Goal: Task Accomplishment & Management: Manage account settings

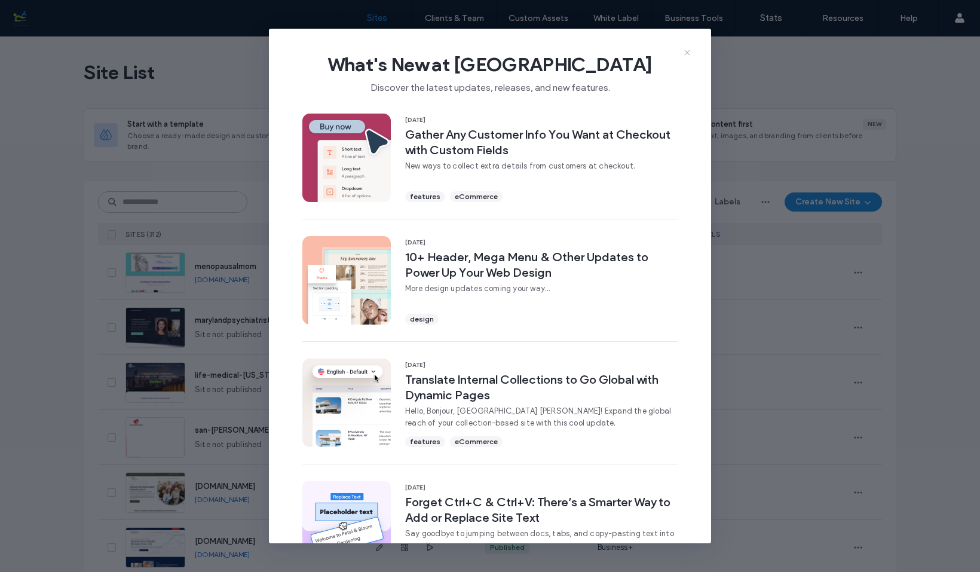
click at [686, 50] on icon at bounding box center [688, 53] width 10 height 10
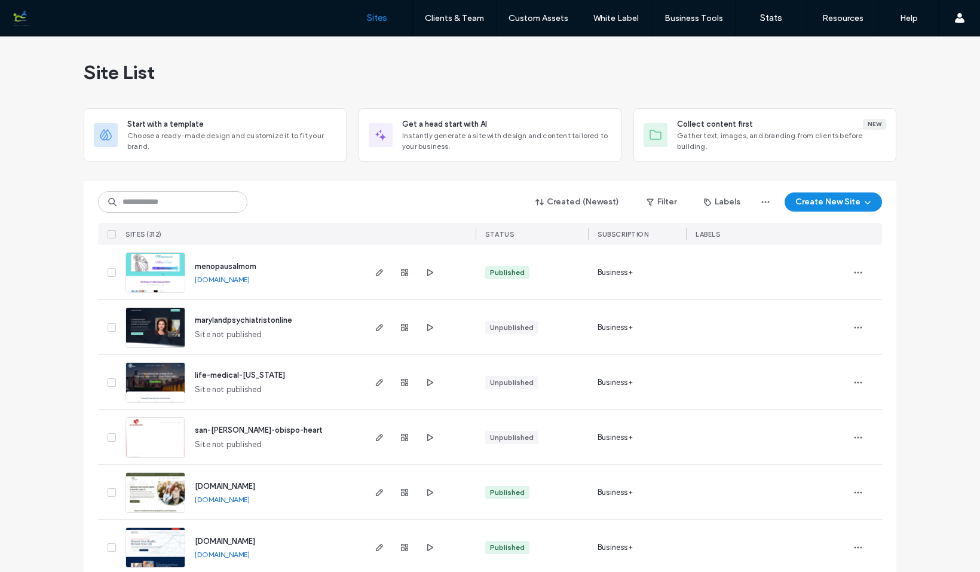
click at [161, 271] on img at bounding box center [155, 293] width 59 height 81
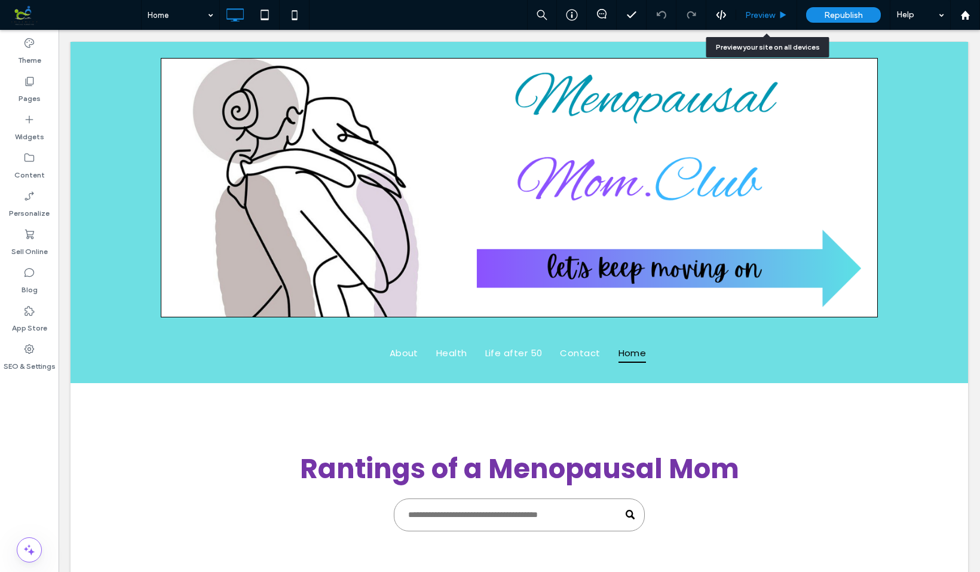
click at [760, 11] on span "Preview" at bounding box center [760, 15] width 30 height 10
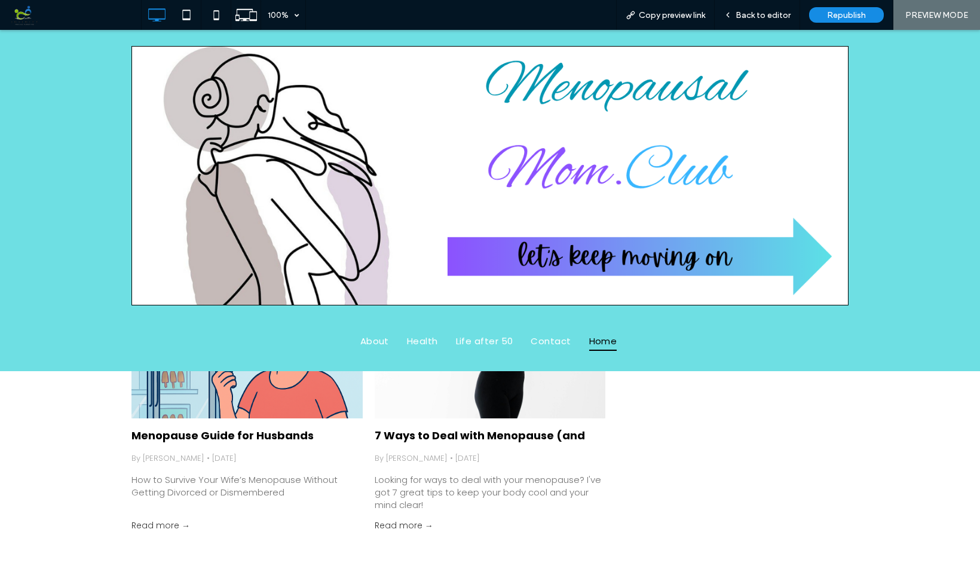
scroll to position [274, 0]
click at [270, 474] on div "How to Survive Your Wife’s Menopause Without Getting Divorced or Dismembered" at bounding box center [246, 486] width 231 height 25
click at [240, 480] on div "How to Survive Your Wife’s Menopause Without Getting Divorced or Dismembered" at bounding box center [246, 486] width 231 height 25
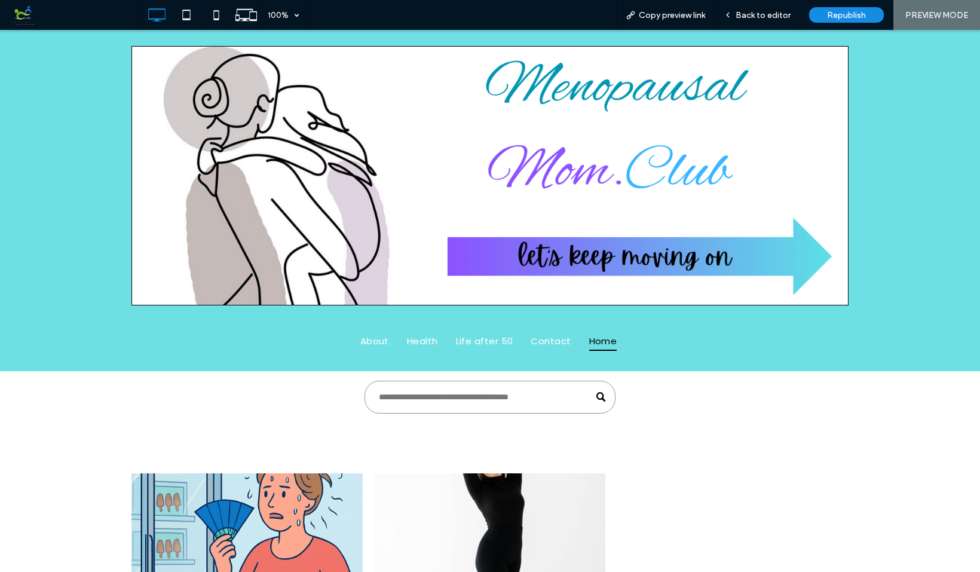
scroll to position [114, 0]
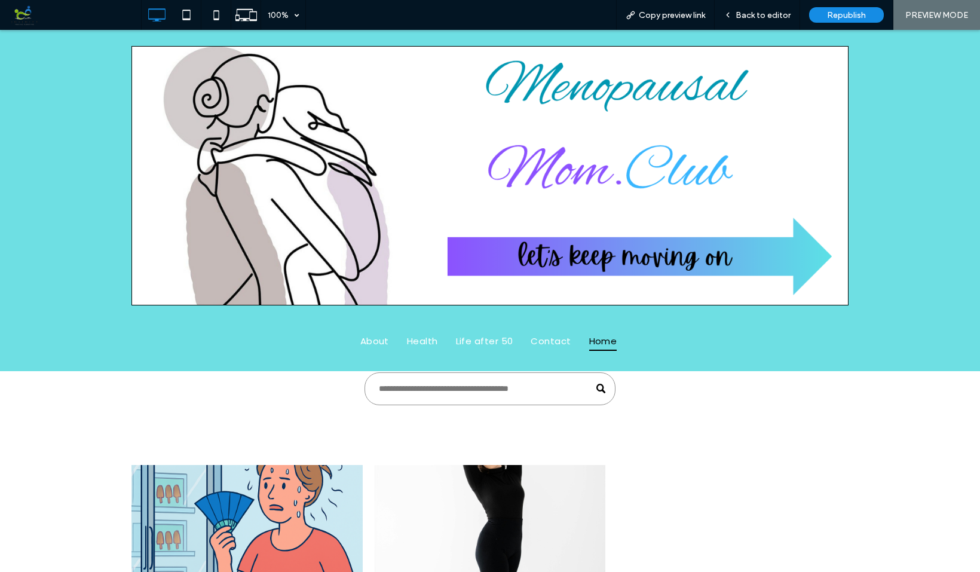
click at [268, 503] on div at bounding box center [246, 521] width 245 height 120
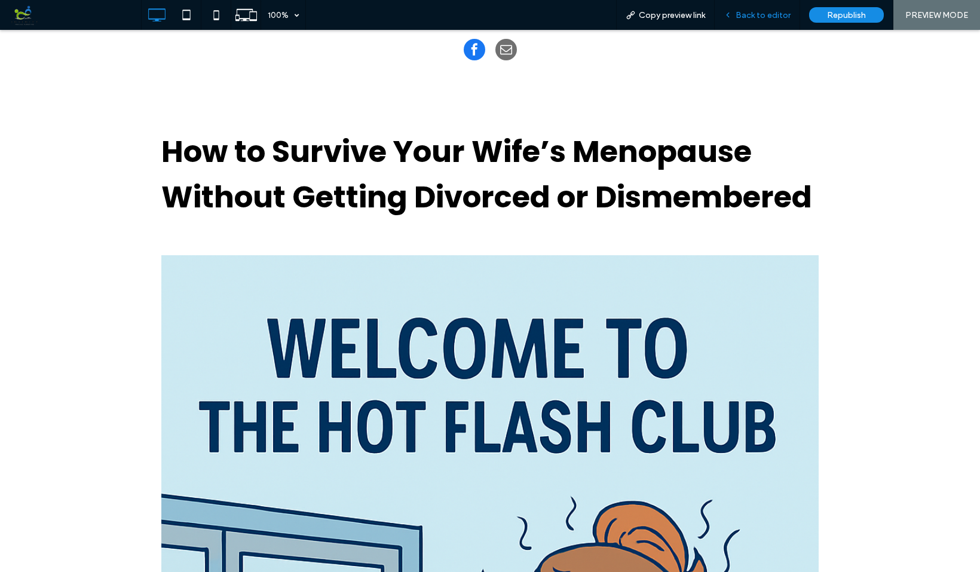
click at [753, 13] on span "Back to editor" at bounding box center [763, 15] width 55 height 10
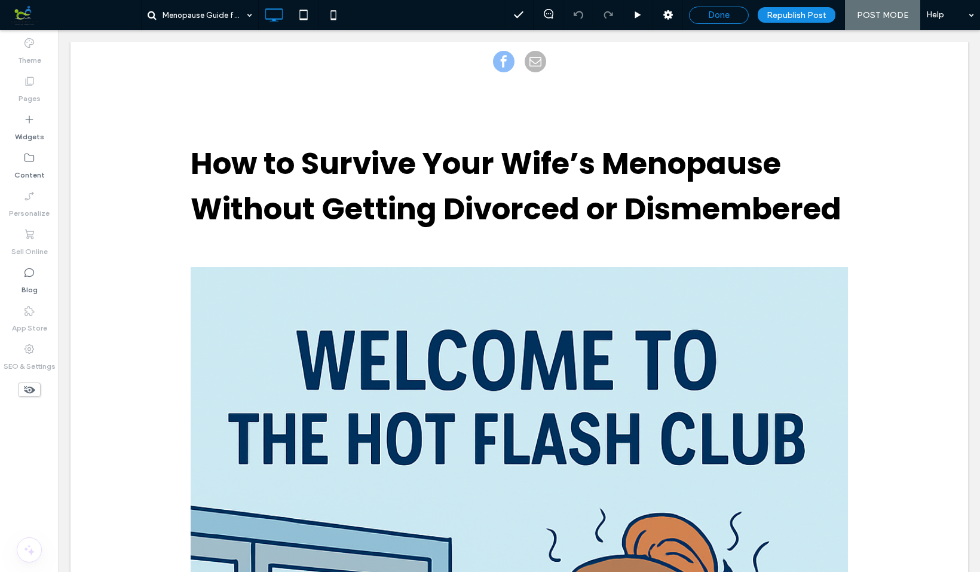
click at [733, 17] on div "Done" at bounding box center [719, 15] width 59 height 11
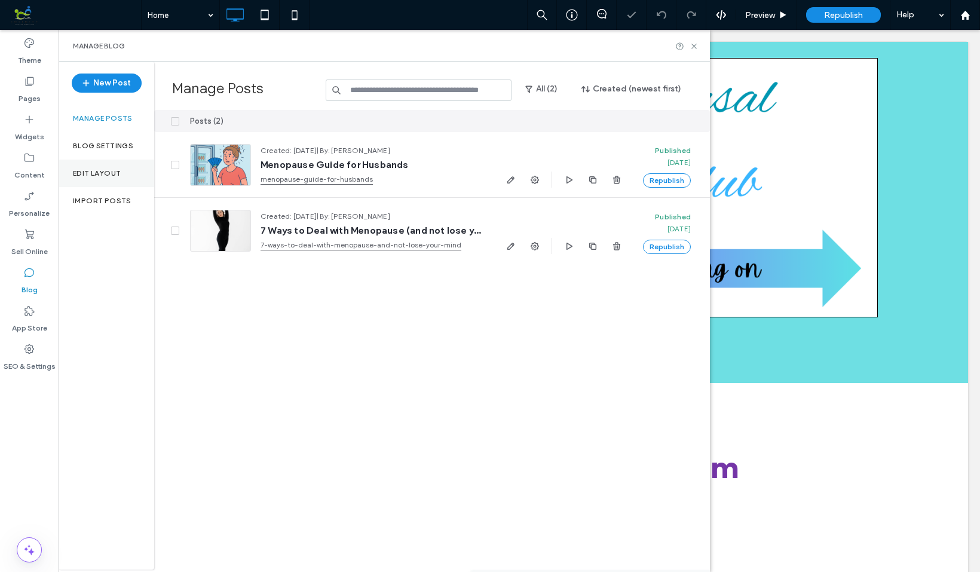
click at [105, 169] on label "Edit Layout" at bounding box center [97, 173] width 48 height 8
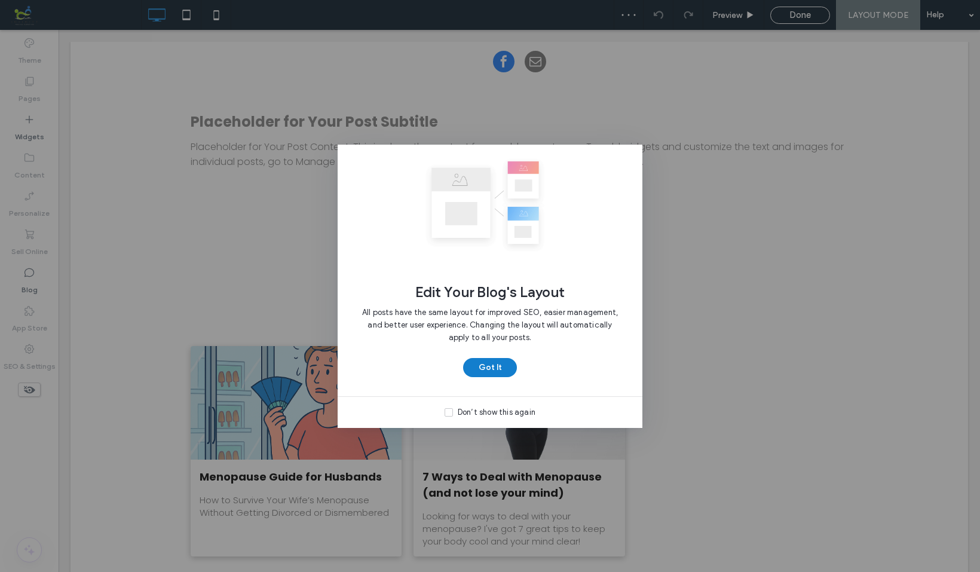
click at [491, 360] on button "Got It" at bounding box center [490, 367] width 54 height 19
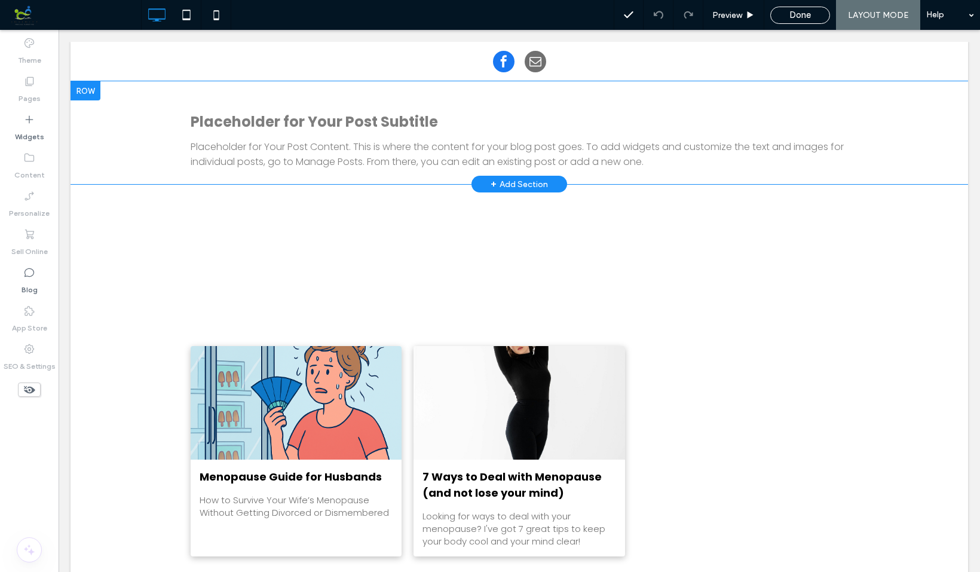
click at [275, 121] on h3 "Placeholder for Your Post Subtitle" at bounding box center [519, 121] width 657 height 21
click at [577, 137] on div "Placeholder for Your Post Subtitle Placeholder for Your Post Content. This is w…" at bounding box center [519, 140] width 657 height 60
click at [91, 88] on div at bounding box center [86, 90] width 30 height 19
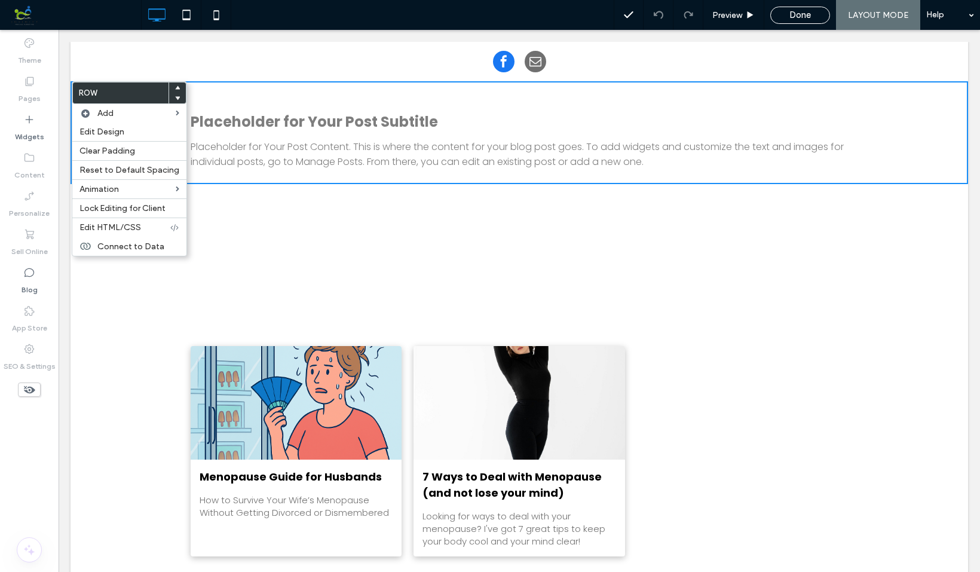
click at [812, 375] on div "Menopause Guide for Husbands By [PERSON_NAME] • [DATE] How to Survive Your Wife…" at bounding box center [519, 451] width 657 height 210
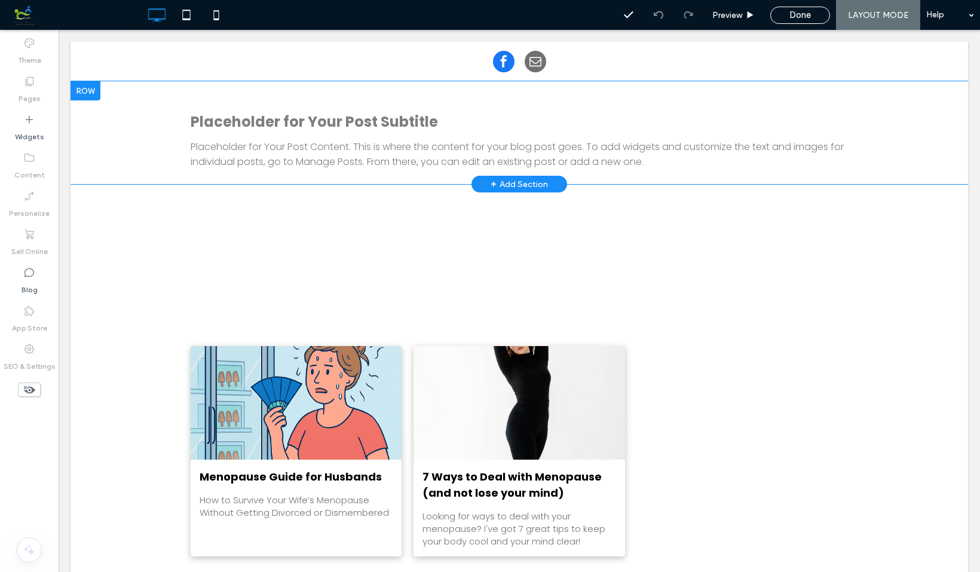
click at [327, 124] on h3 "Placeholder for Your Post Subtitle" at bounding box center [519, 121] width 657 height 21
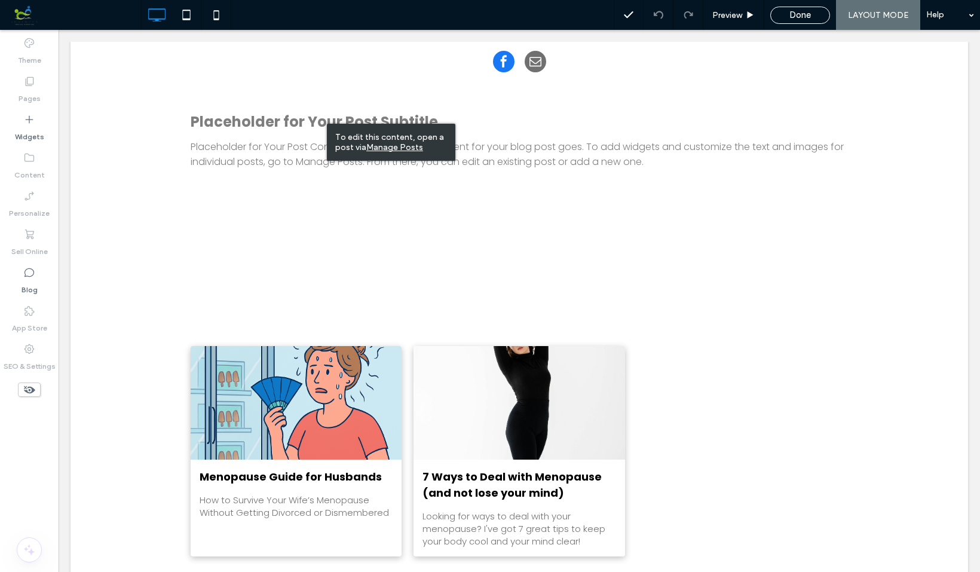
click at [399, 147] on u "Manage Posts" at bounding box center [394, 147] width 57 height 10
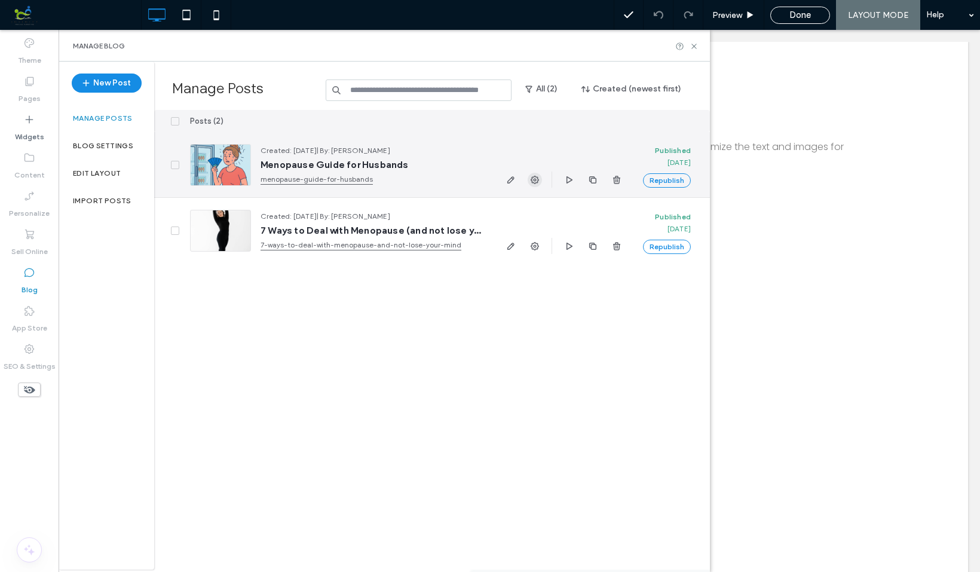
click at [535, 178] on icon "button" at bounding box center [535, 180] width 10 height 10
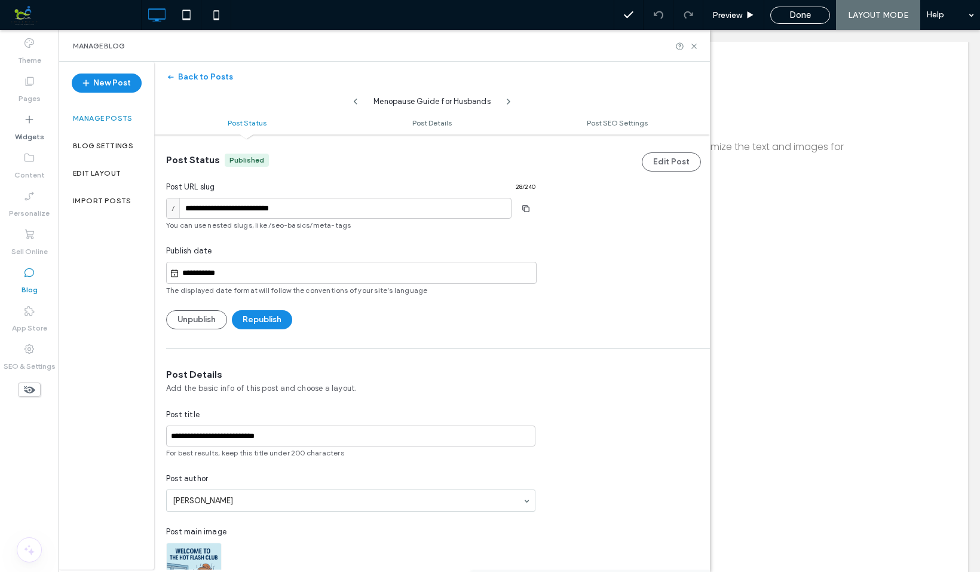
scroll to position [1, 0]
click at [213, 77] on button "Back to Posts" at bounding box center [199, 77] width 67 height 19
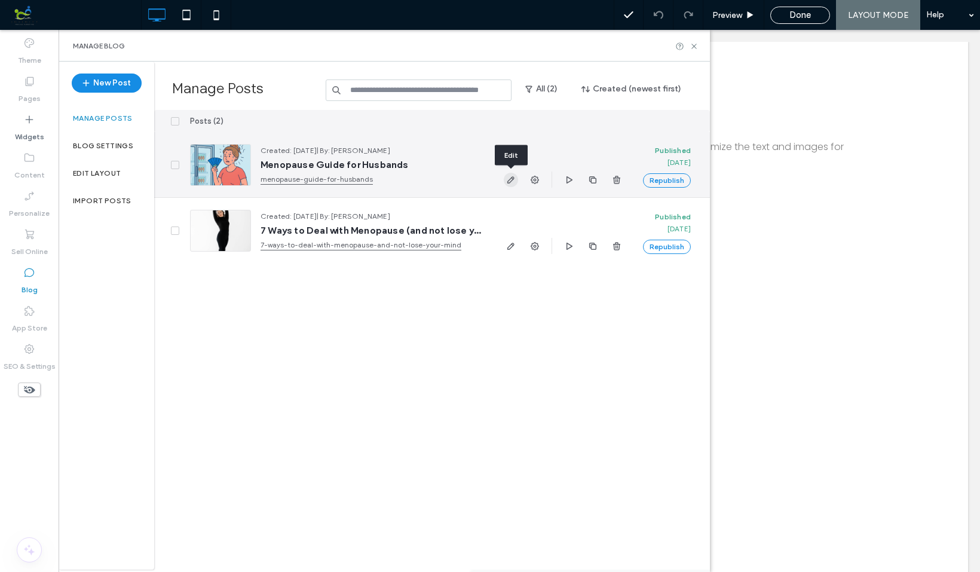
click at [511, 180] on icon "button" at bounding box center [511, 180] width 10 height 10
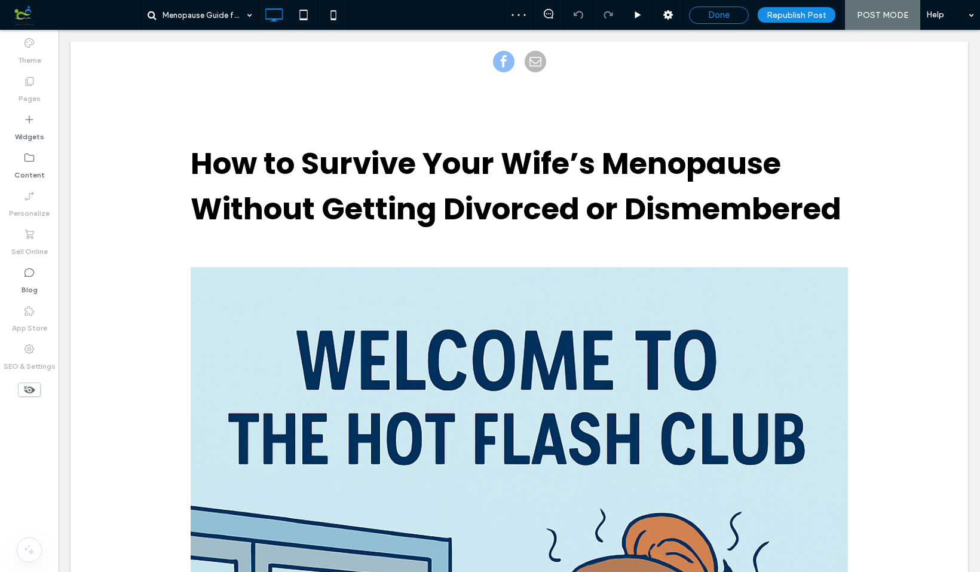
click at [711, 16] on span "Done" at bounding box center [719, 15] width 22 height 11
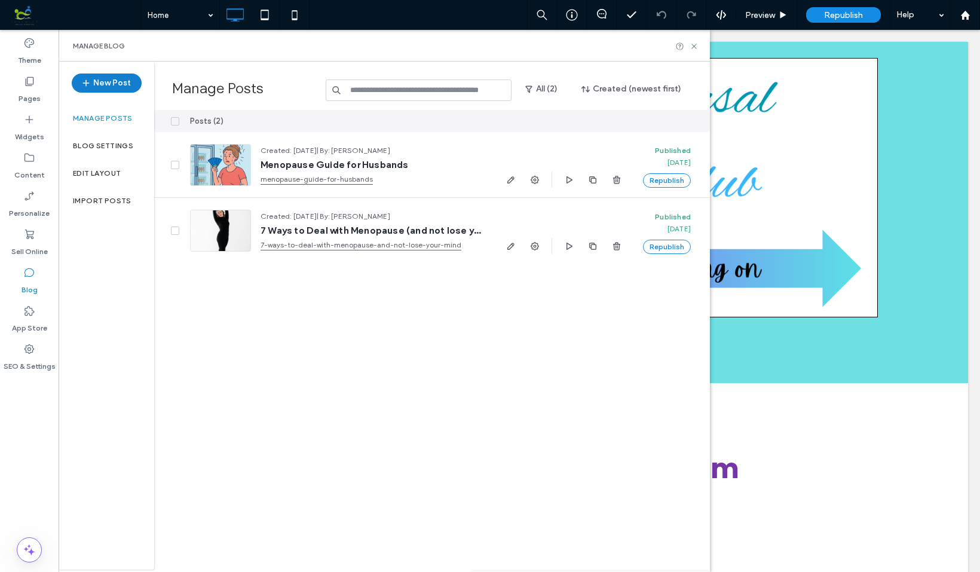
click at [121, 81] on button "New Post" at bounding box center [107, 83] width 70 height 19
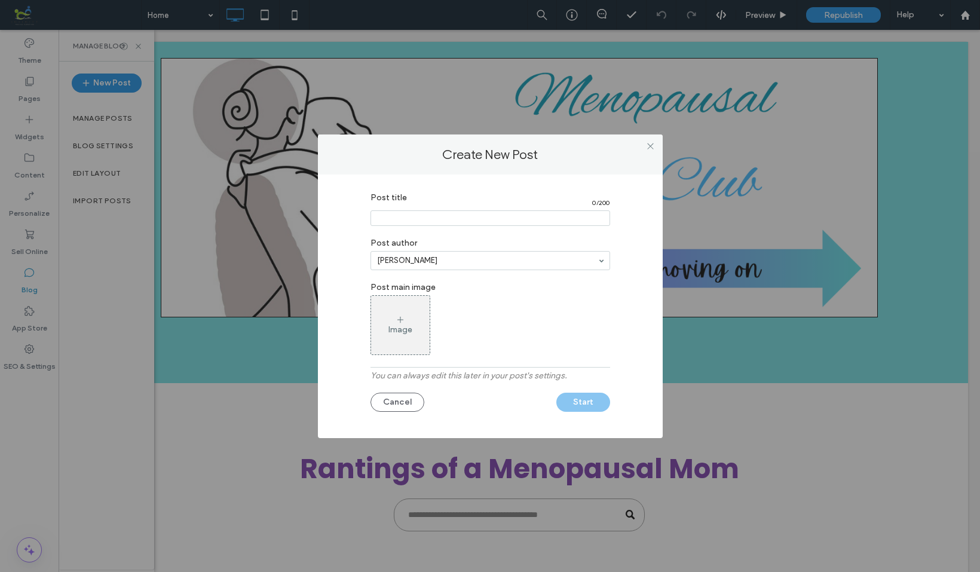
click at [417, 213] on input "Post title" at bounding box center [491, 218] width 240 height 16
type input "*******"
click at [463, 333] on div "Image" at bounding box center [491, 325] width 240 height 60
click at [569, 400] on button "Start" at bounding box center [583, 402] width 54 height 19
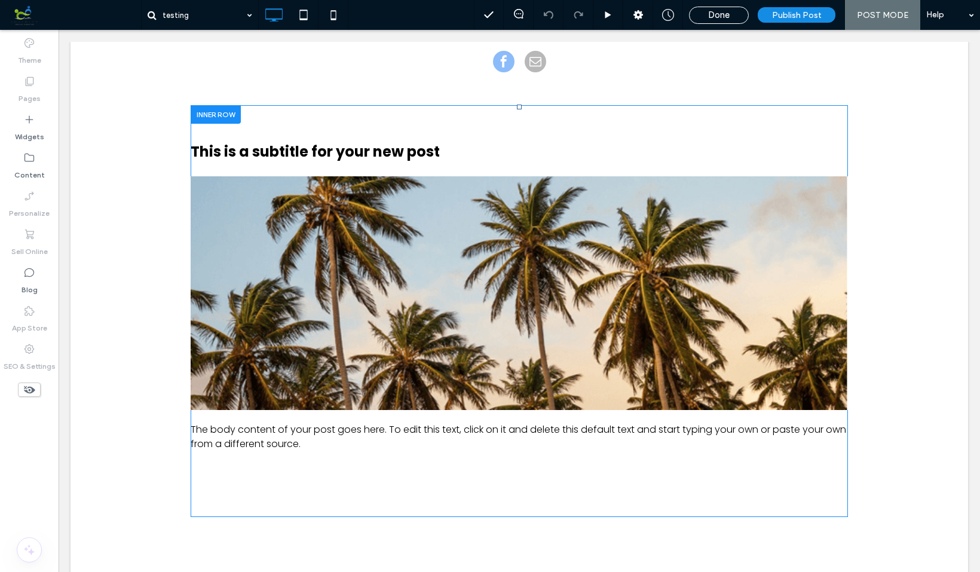
click at [222, 113] on div at bounding box center [216, 114] width 50 height 19
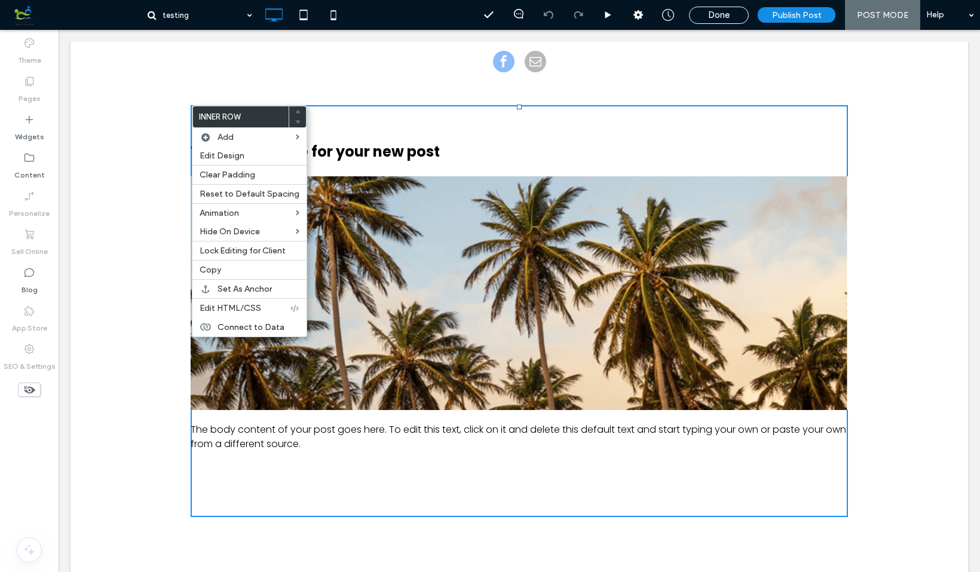
click at [619, 196] on img at bounding box center [519, 293] width 657 height 234
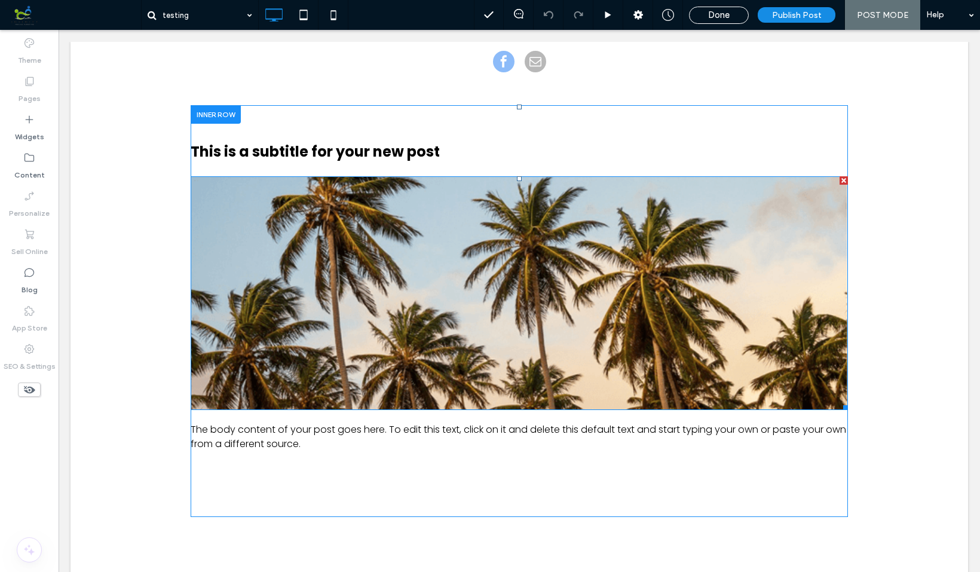
click at [843, 180] on div at bounding box center [844, 180] width 8 height 8
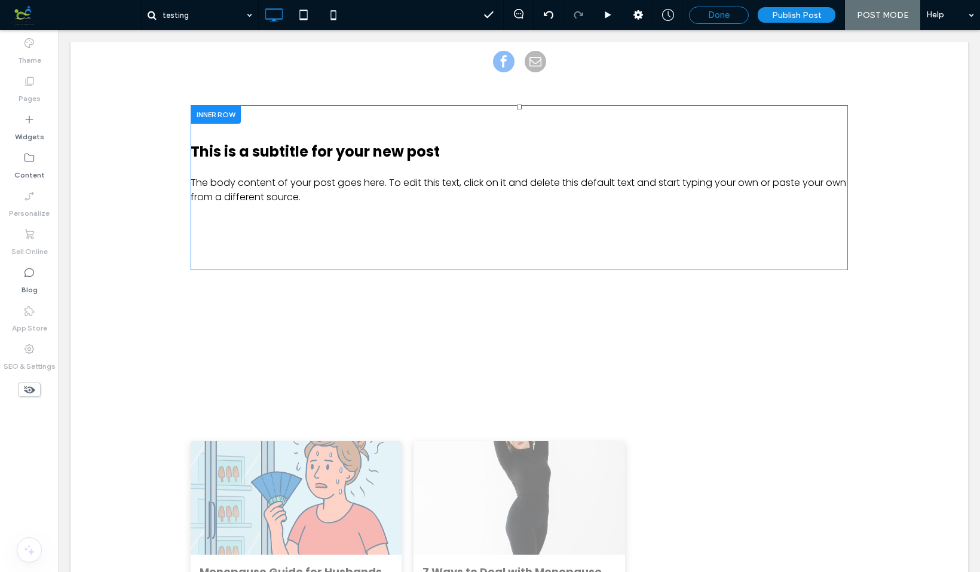
click at [730, 17] on span "Done" at bounding box center [719, 15] width 22 height 11
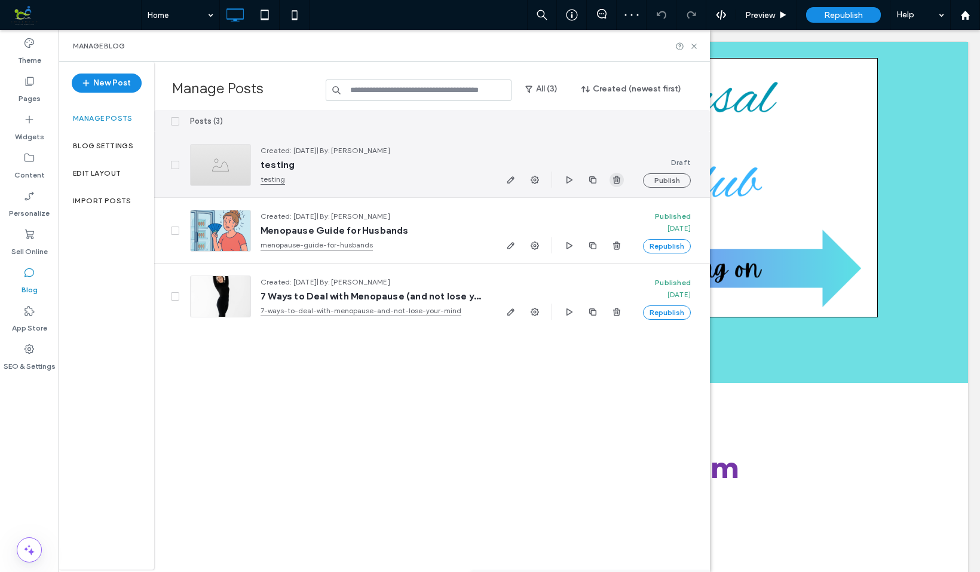
click at [614, 178] on use "button" at bounding box center [616, 180] width 7 height 8
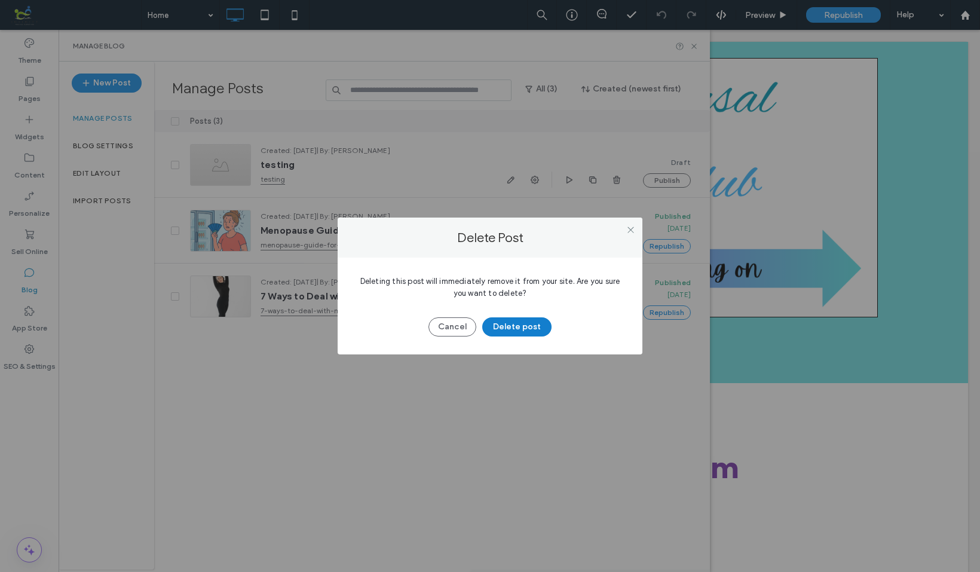
click at [527, 323] on button "Delete post" at bounding box center [516, 326] width 69 height 19
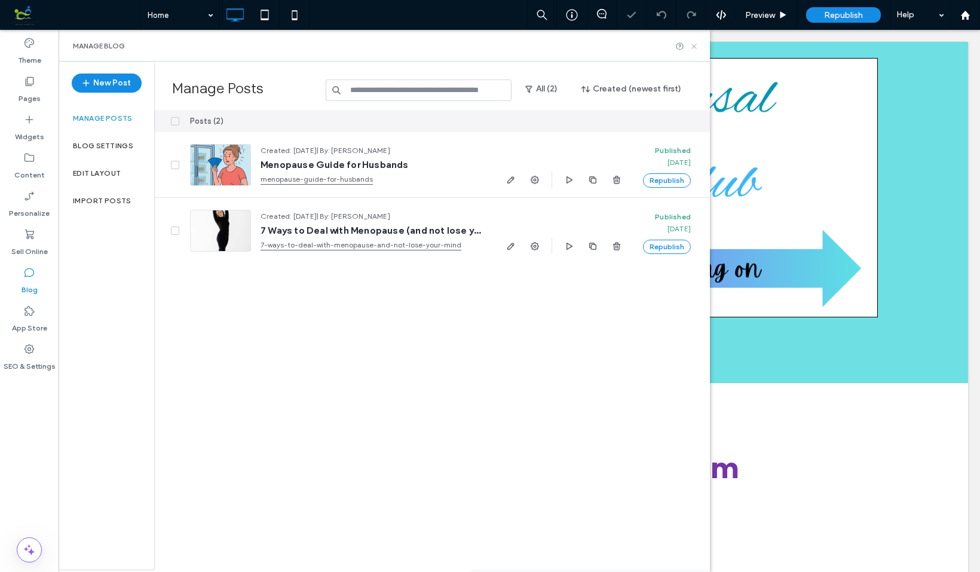
click at [692, 47] on icon at bounding box center [694, 46] width 9 height 9
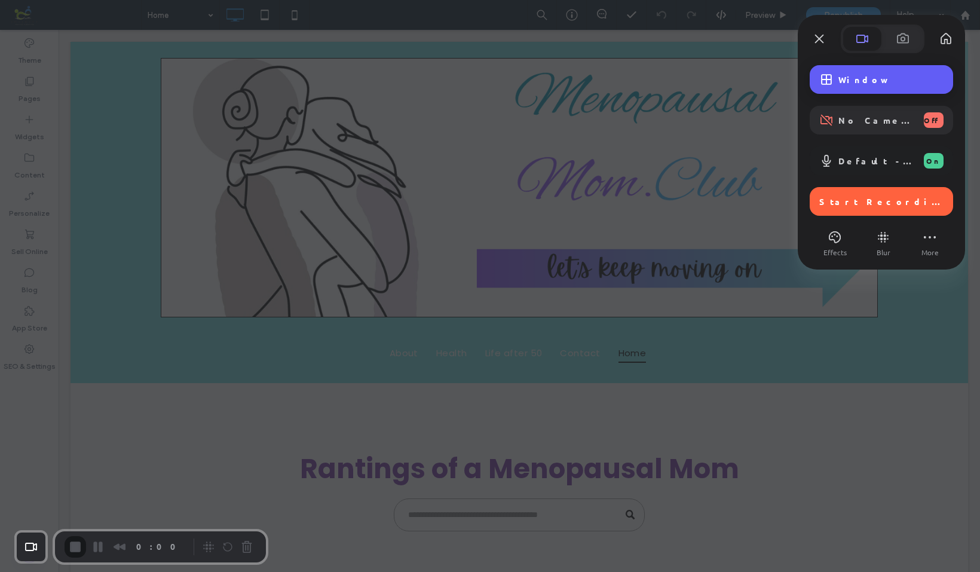
click at [843, 79] on span "Window" at bounding box center [891, 79] width 105 height 11
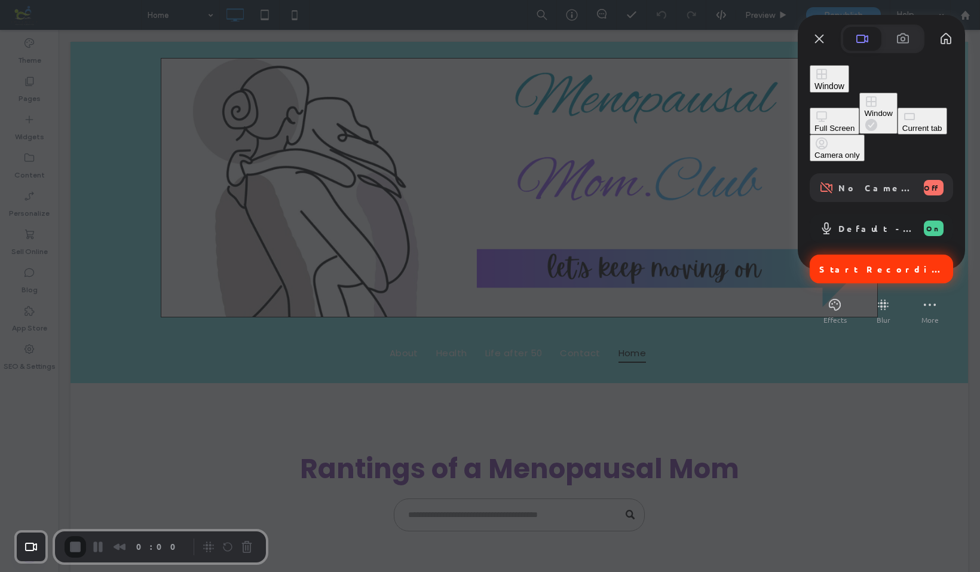
click at [886, 264] on span "Start Recording" at bounding box center [882, 269] width 127 height 11
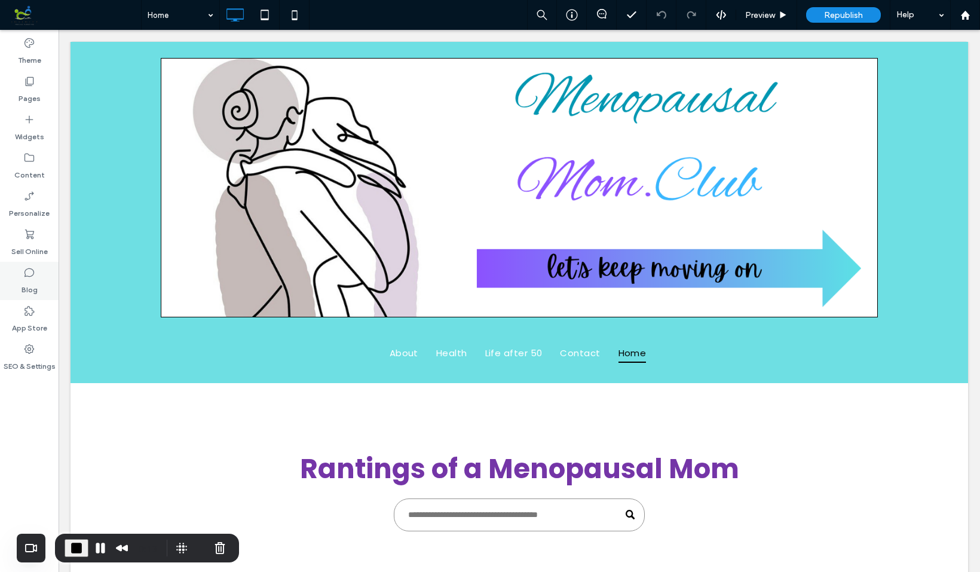
click at [30, 270] on icon at bounding box center [29, 273] width 12 height 12
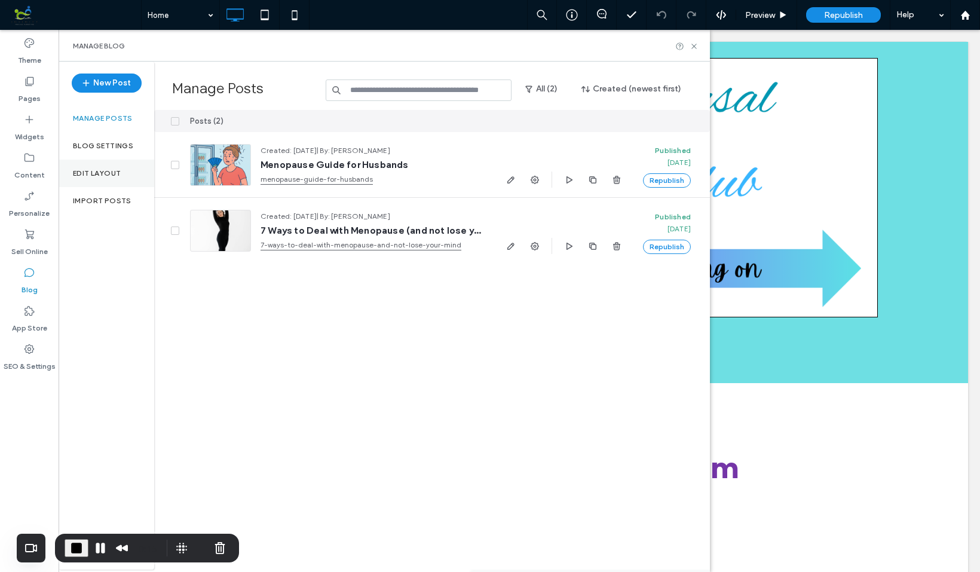
click at [112, 171] on label "Edit Layout" at bounding box center [97, 173] width 48 height 8
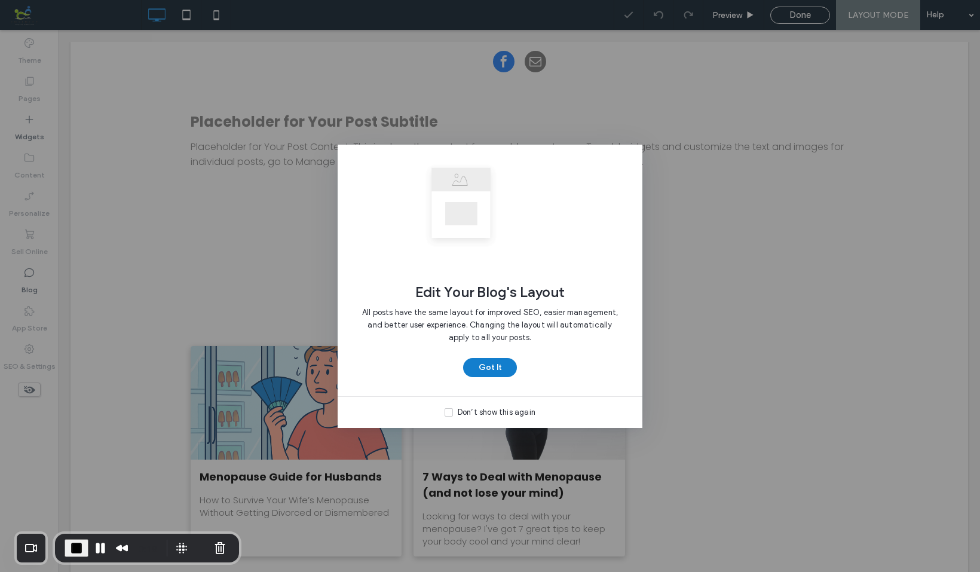
click at [504, 366] on button "Got It" at bounding box center [490, 367] width 54 height 19
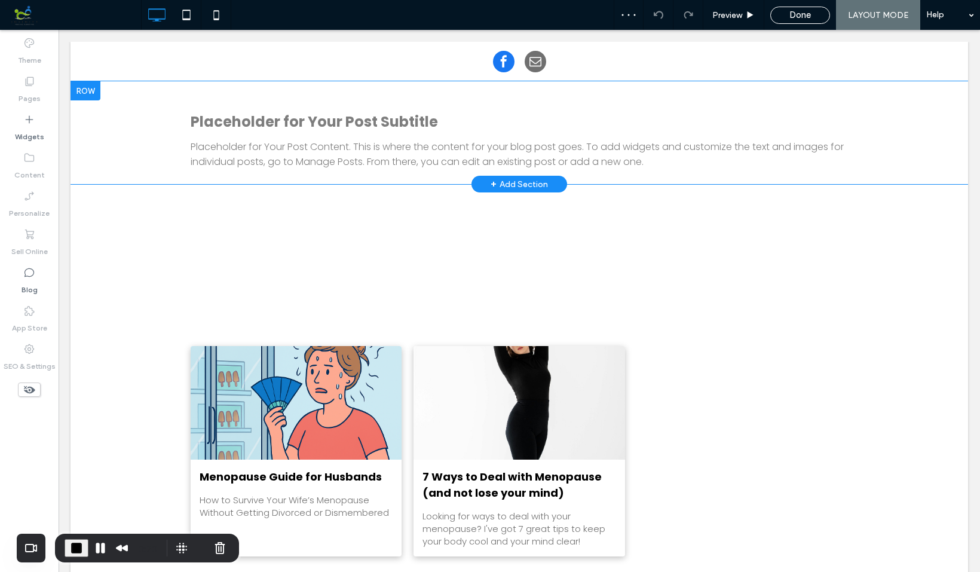
click at [368, 129] on h3 "Placeholder for Your Post Subtitle" at bounding box center [519, 121] width 657 height 21
click at [93, 93] on div at bounding box center [86, 90] width 30 height 19
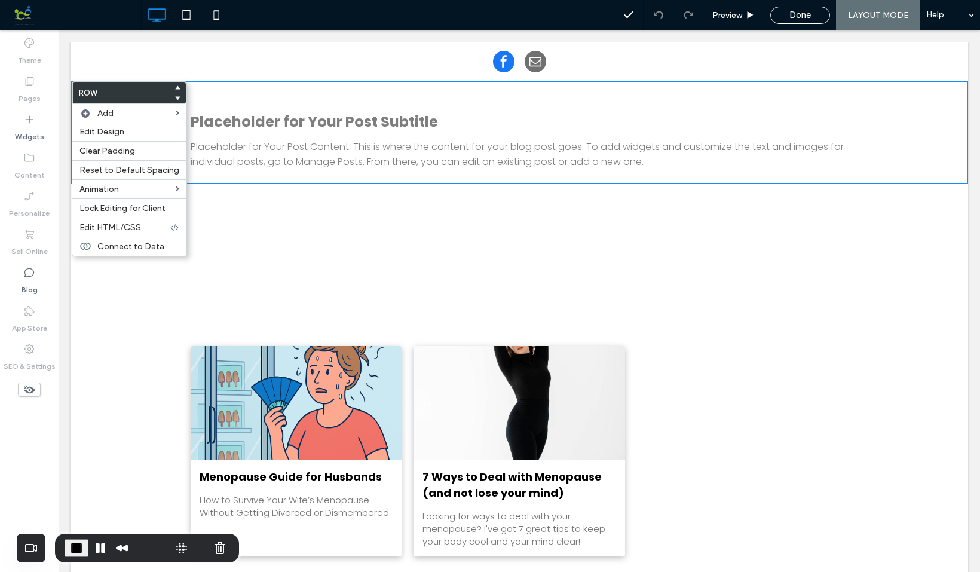
click at [803, 346] on div "Menopause Guide for Husbands By [PERSON_NAME] • [DATE] How to Survive Your Wife…" at bounding box center [519, 451] width 657 height 210
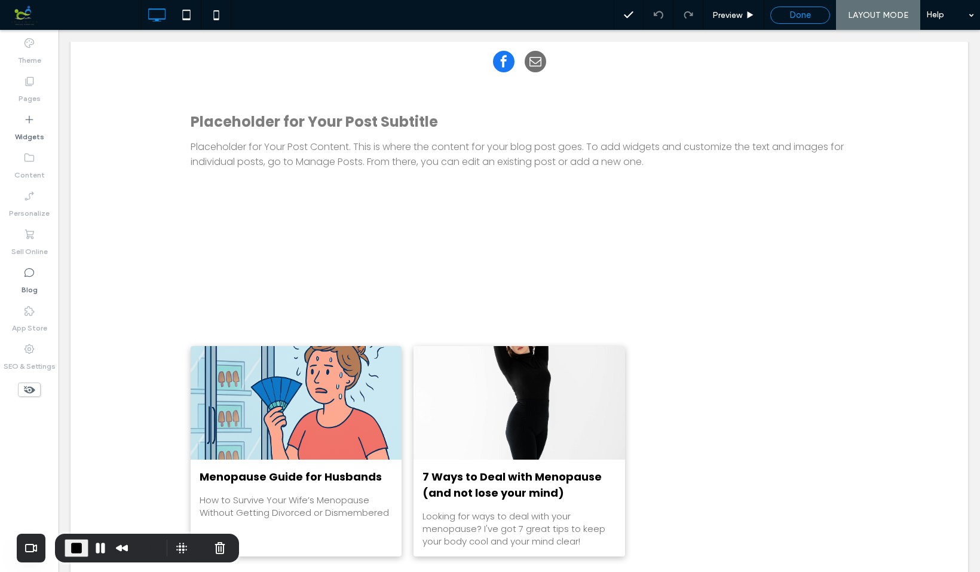
click at [807, 19] on span "Done" at bounding box center [801, 15] width 22 height 11
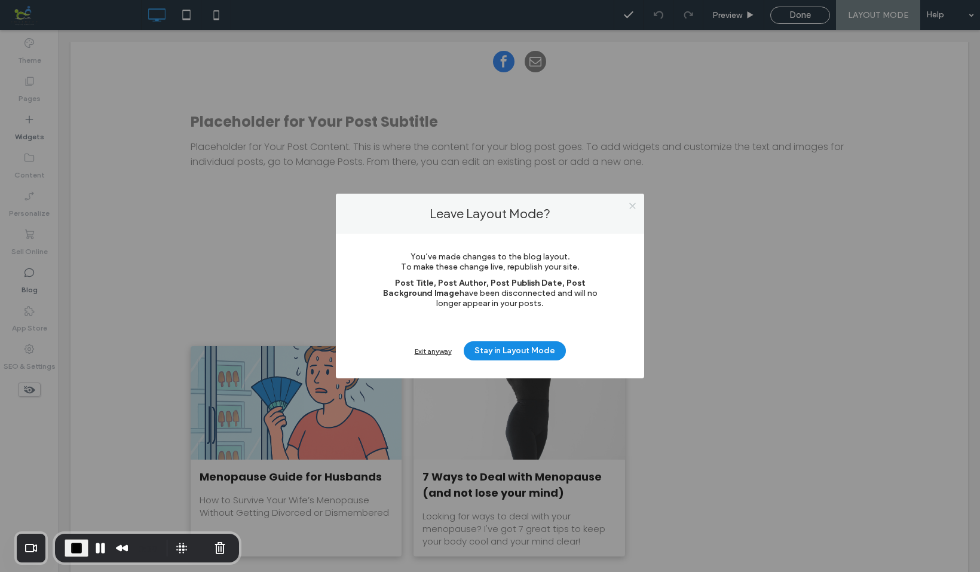
click at [630, 201] on icon at bounding box center [632, 205] width 9 height 9
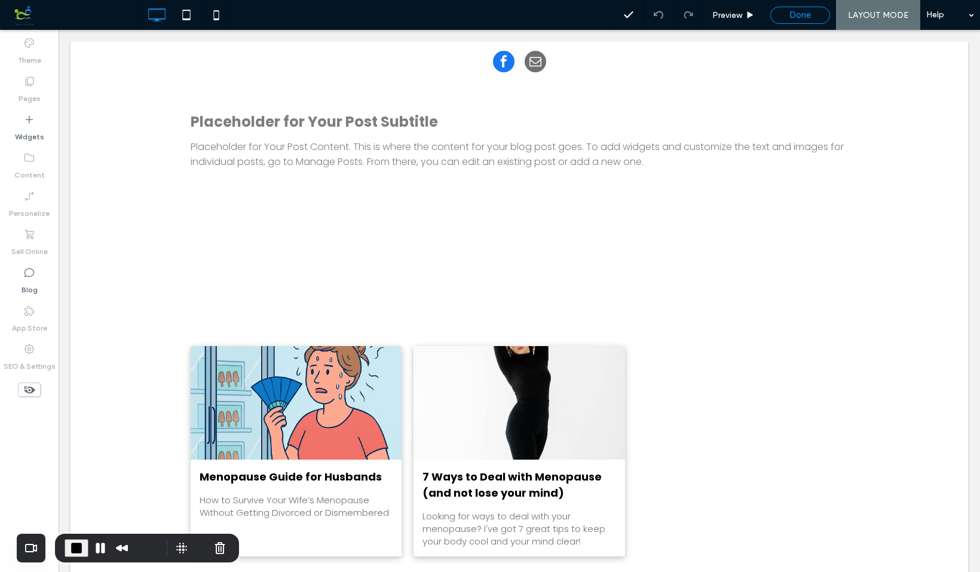
click at [797, 18] on span "Done" at bounding box center [801, 15] width 22 height 11
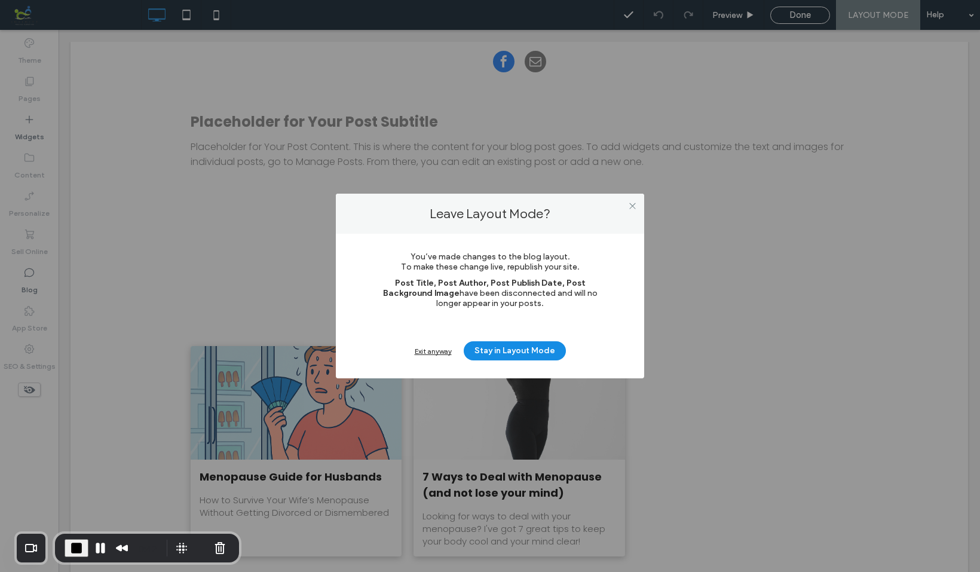
click at [439, 353] on div "Exit anyway" at bounding box center [433, 351] width 37 height 9
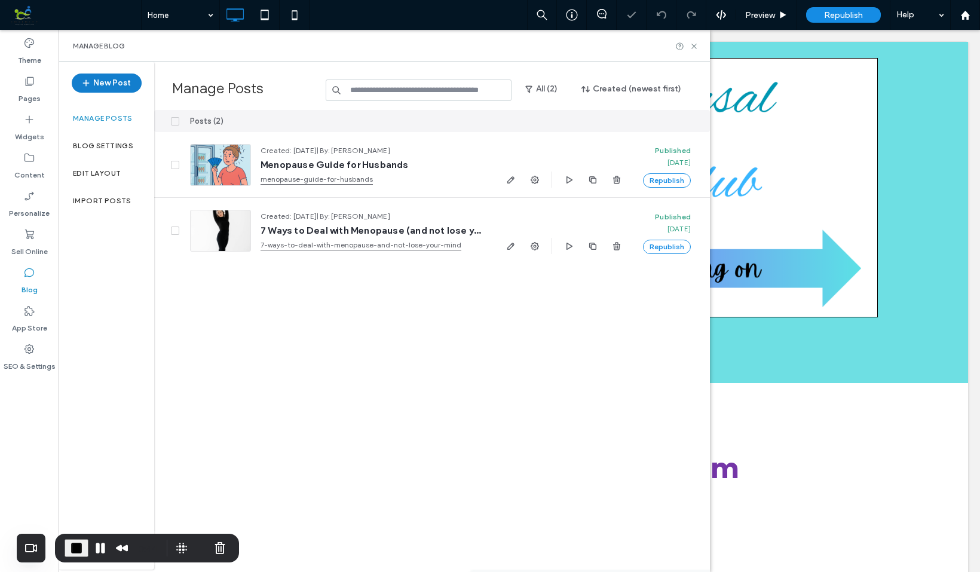
click at [120, 82] on button "New Post" at bounding box center [107, 83] width 70 height 19
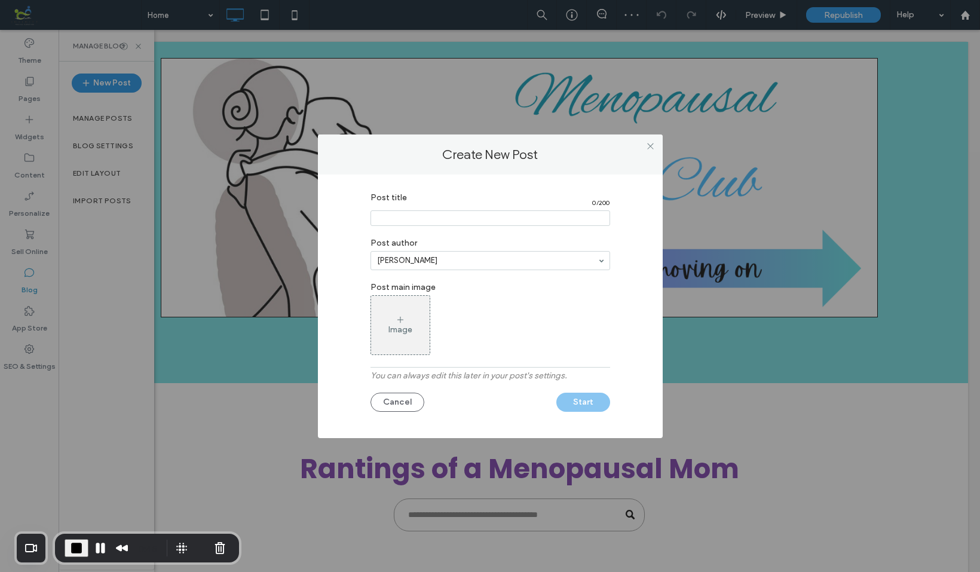
click at [390, 214] on input "Post title" at bounding box center [491, 218] width 240 height 16
type input "****"
click at [472, 322] on div "Image" at bounding box center [491, 325] width 240 height 60
click at [588, 402] on button "Start" at bounding box center [583, 402] width 54 height 19
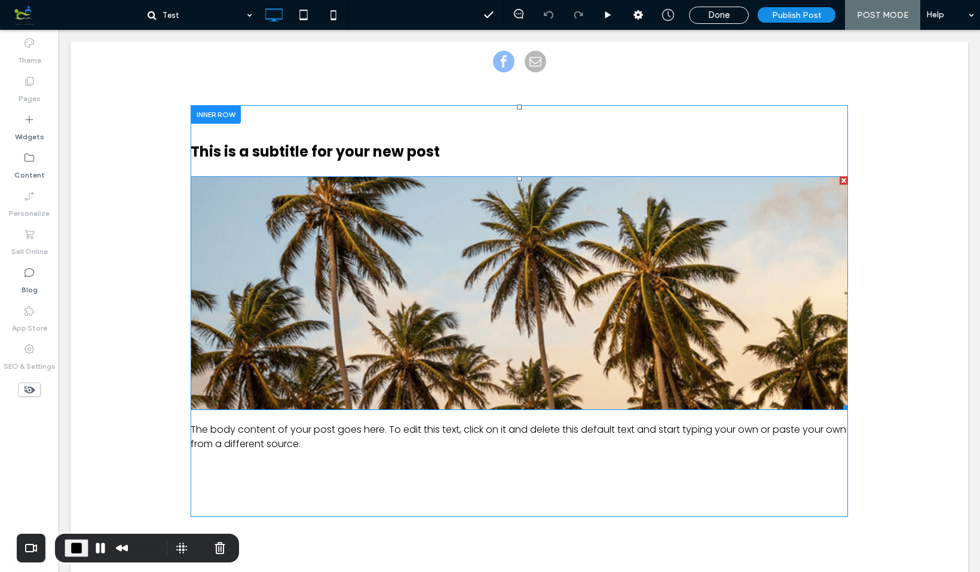
click at [843, 180] on div at bounding box center [844, 180] width 8 height 8
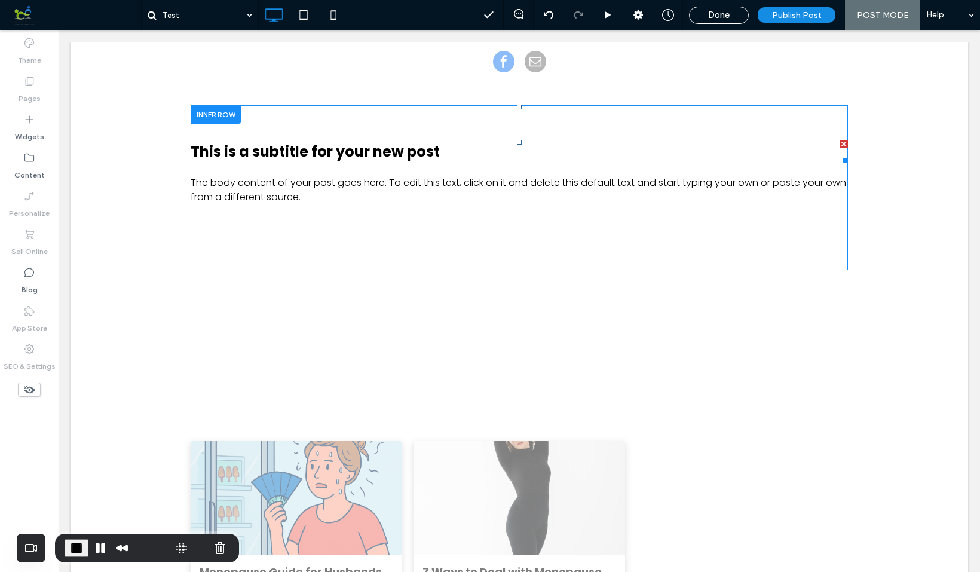
click at [842, 143] on div at bounding box center [844, 144] width 8 height 8
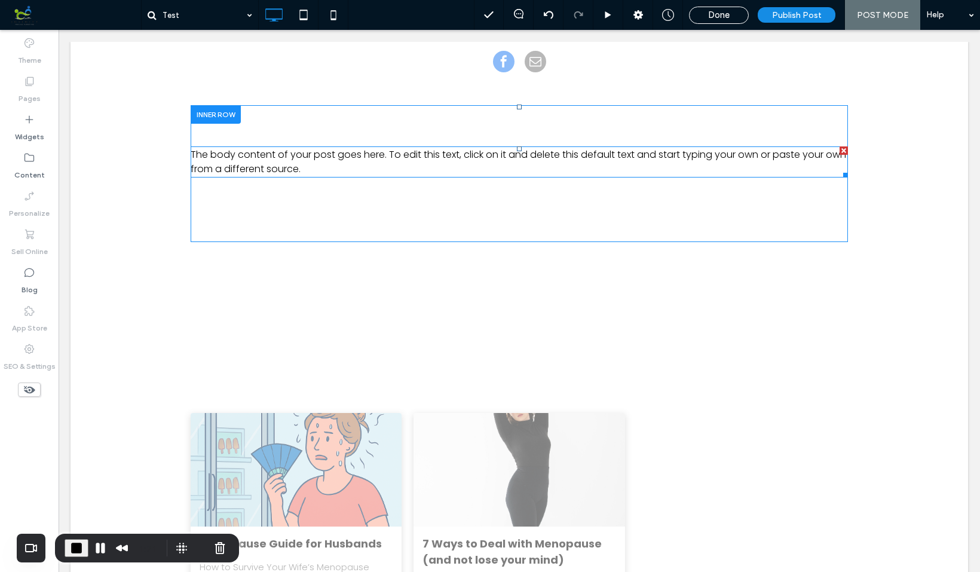
click at [581, 154] on span "The body content of your post goes here. To edit this text, click on it and del…" at bounding box center [519, 162] width 656 height 28
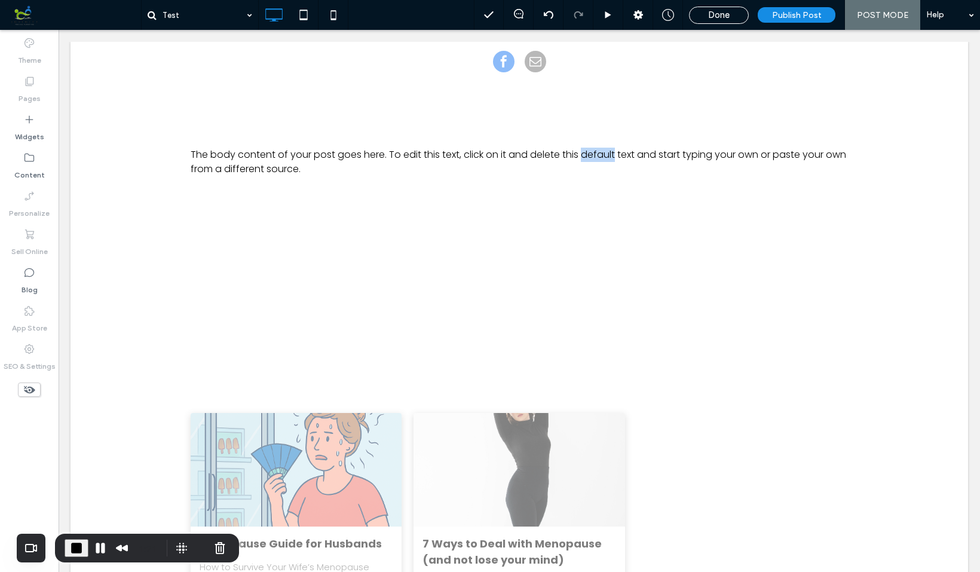
click at [581, 154] on span "The body content of your post goes here. To edit this text, click on it and del…" at bounding box center [519, 162] width 656 height 28
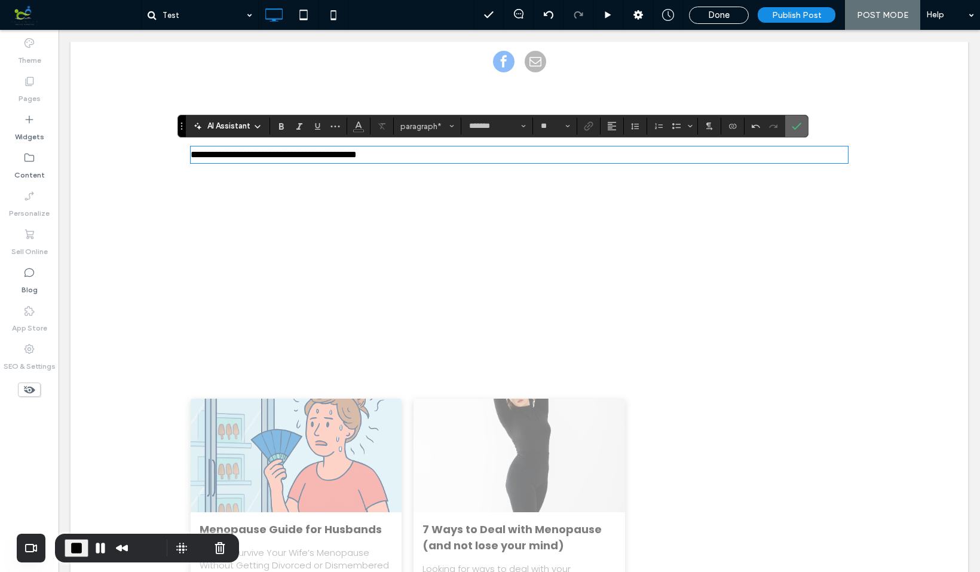
click at [797, 128] on icon "Confirm" at bounding box center [797, 126] width 10 height 10
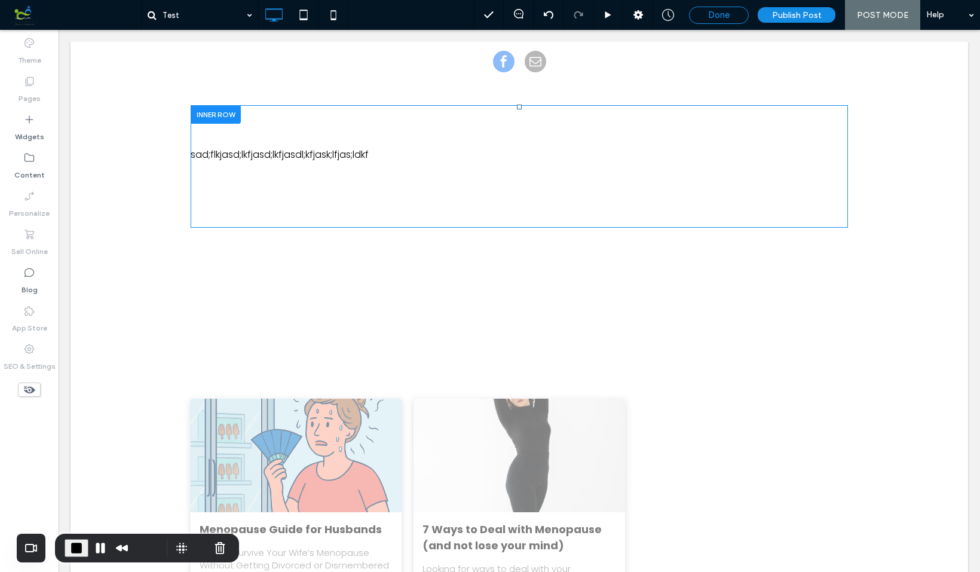
click at [722, 16] on span "Done" at bounding box center [719, 15] width 22 height 11
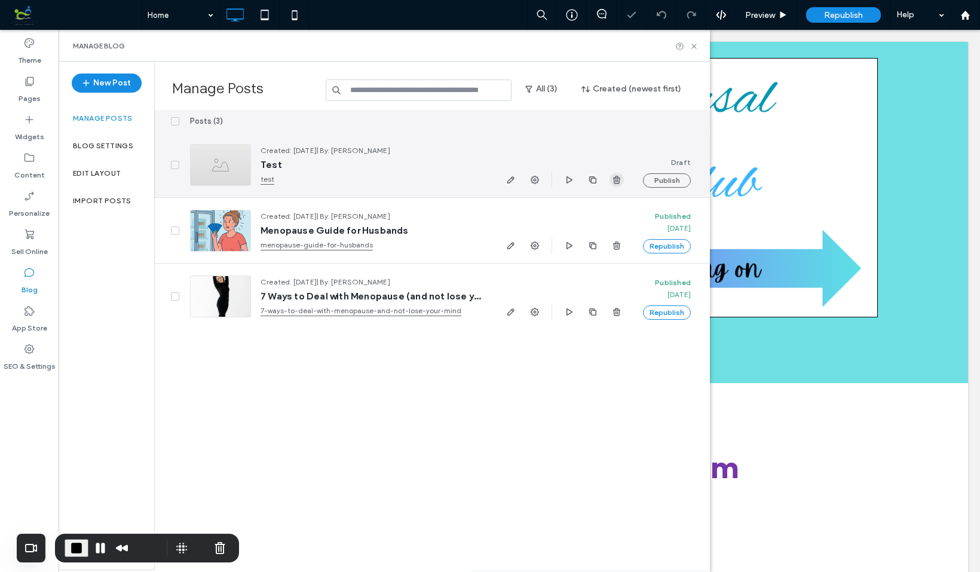
click at [619, 178] on use "button" at bounding box center [616, 180] width 7 height 8
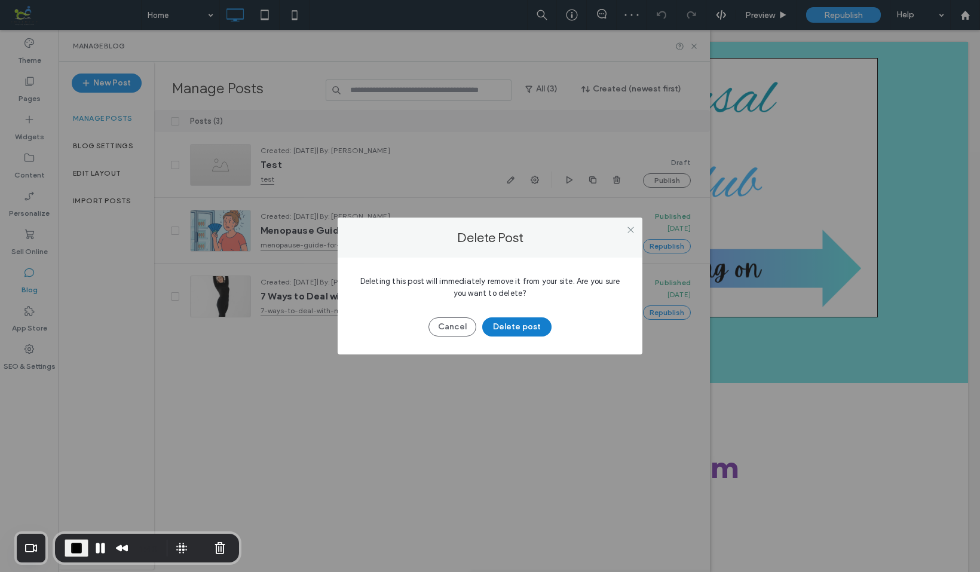
click at [516, 329] on button "Delete post" at bounding box center [516, 326] width 69 height 19
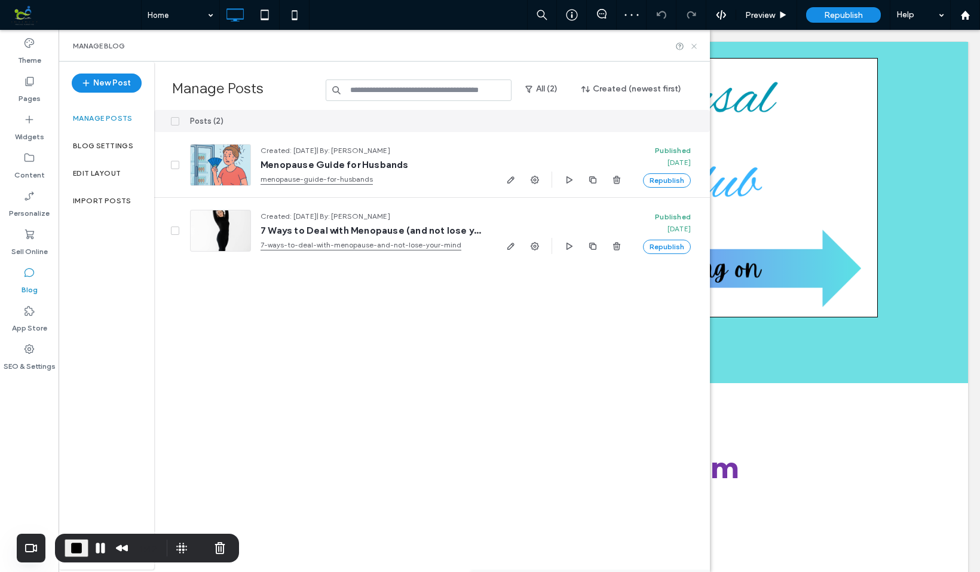
click at [693, 47] on use at bounding box center [694, 46] width 5 height 5
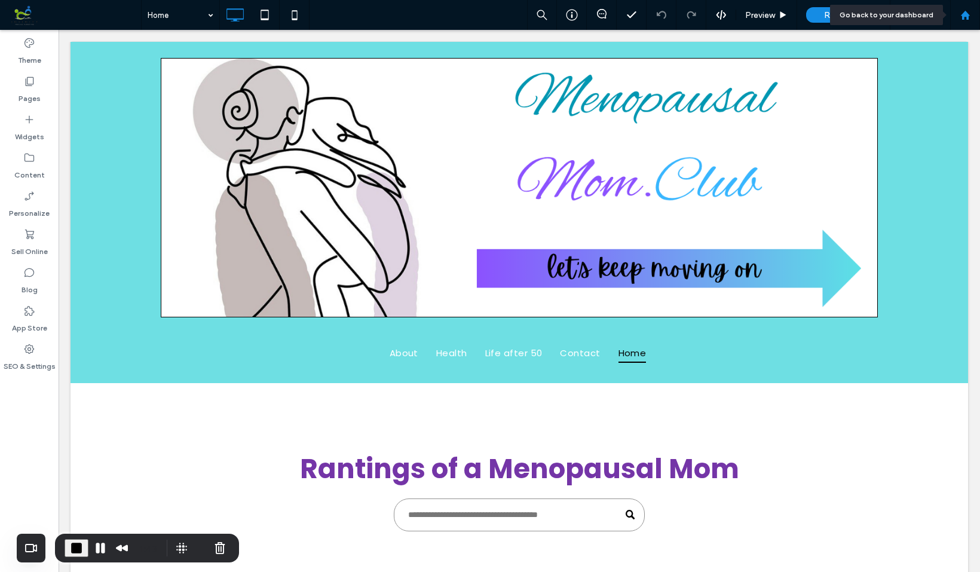
click at [965, 19] on icon at bounding box center [966, 15] width 10 height 10
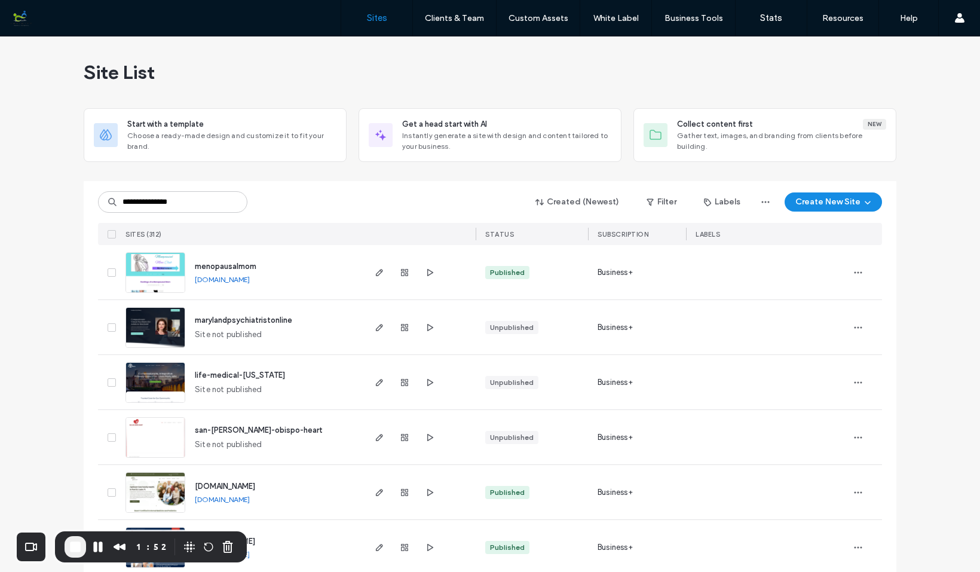
type input "**********"
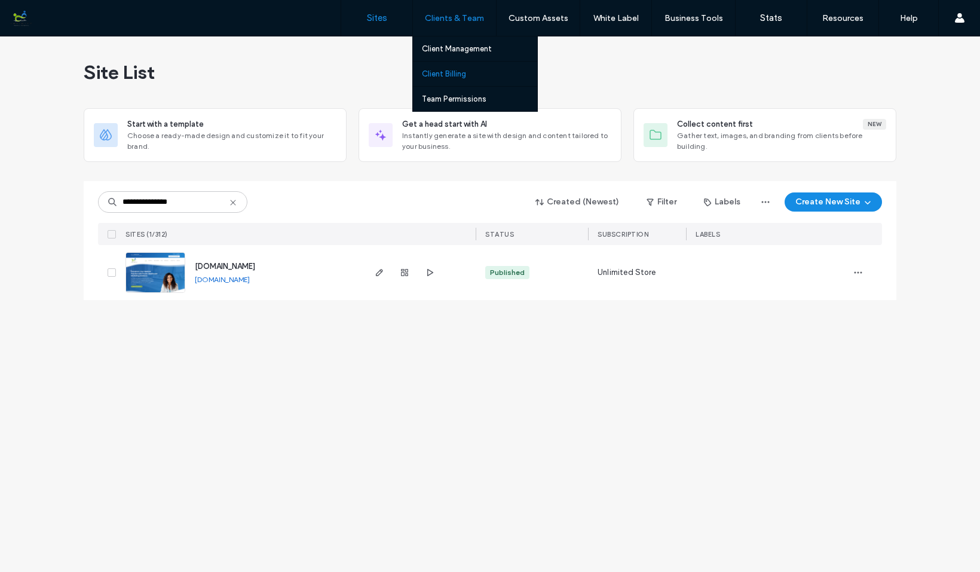
click at [453, 77] on label "Client Billing" at bounding box center [444, 73] width 44 height 9
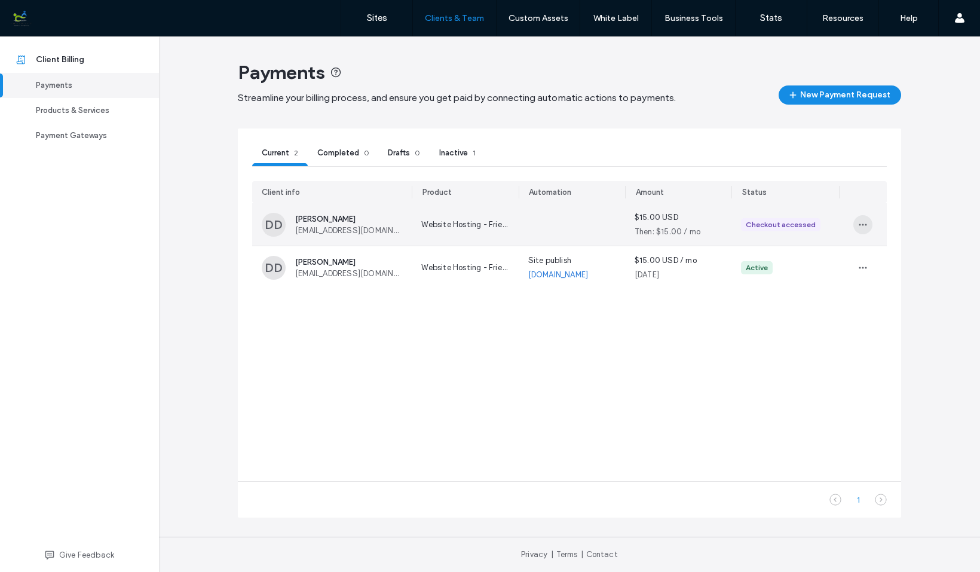
click at [867, 227] on icon "button" at bounding box center [863, 225] width 10 height 10
click at [894, 279] on span "Delete payment request" at bounding box center [922, 276] width 88 height 12
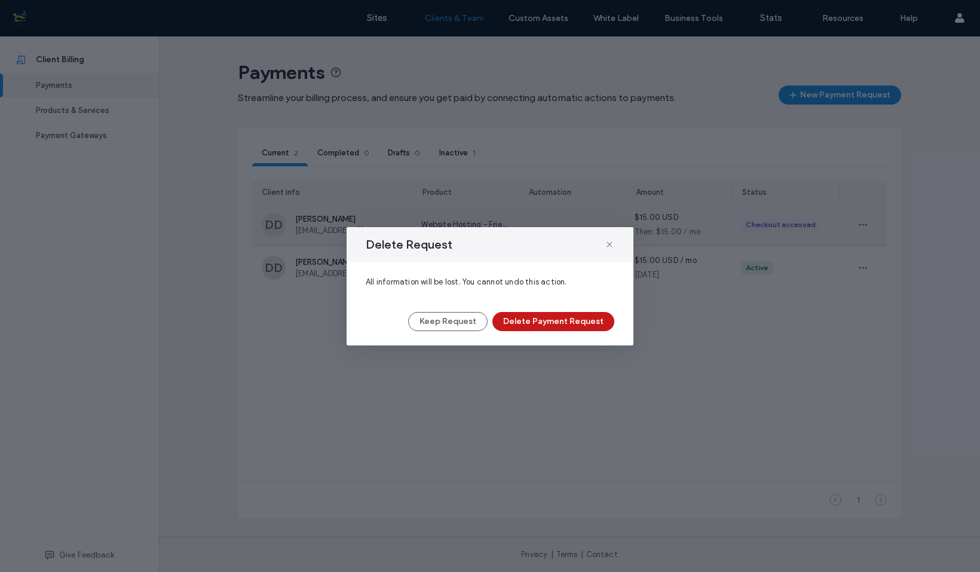
click at [589, 323] on button "Delete Payment Request" at bounding box center [554, 321] width 122 height 19
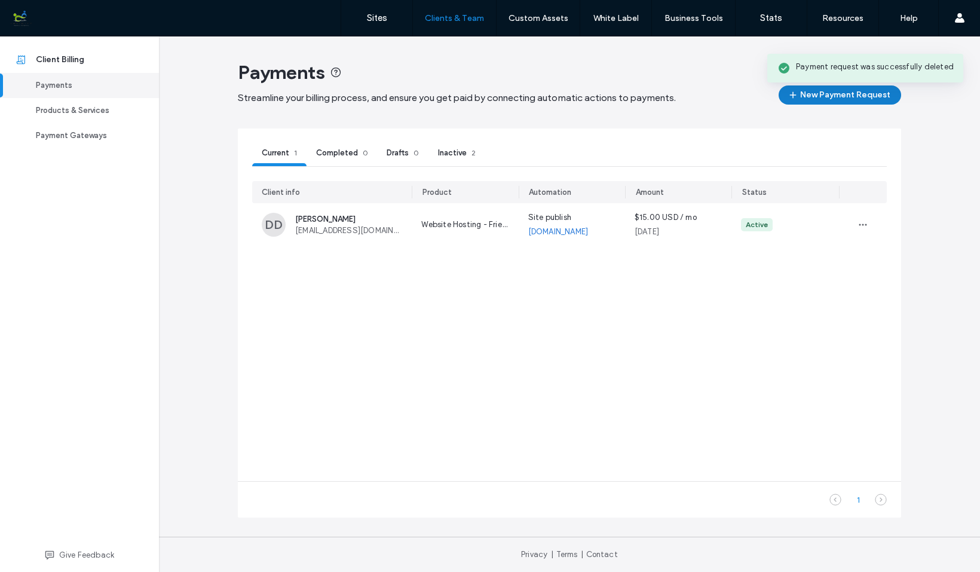
click at [851, 96] on button "New Payment Request" at bounding box center [840, 94] width 123 height 19
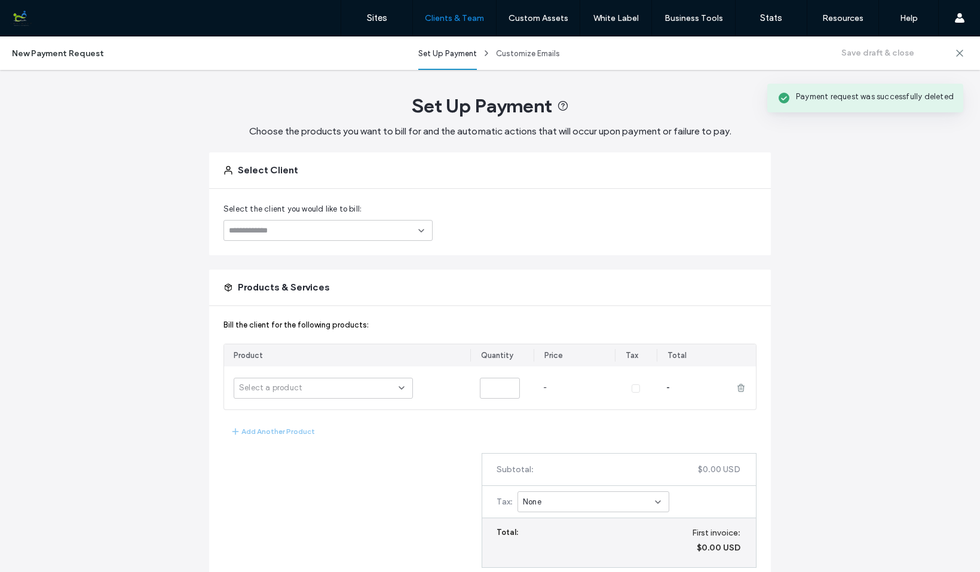
click at [419, 232] on icon at bounding box center [422, 231] width 10 height 10
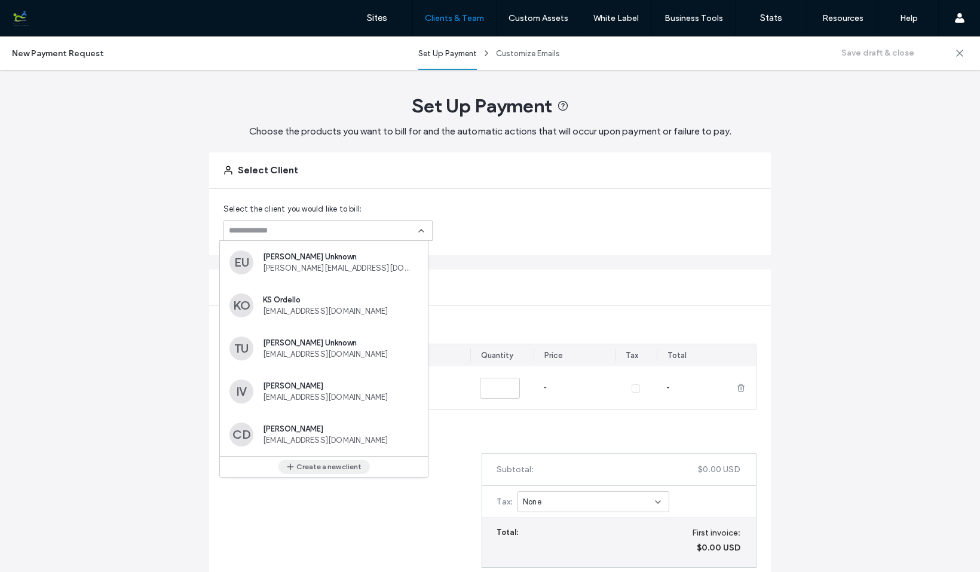
click at [347, 466] on button "Create a new client" at bounding box center [324, 467] width 91 height 14
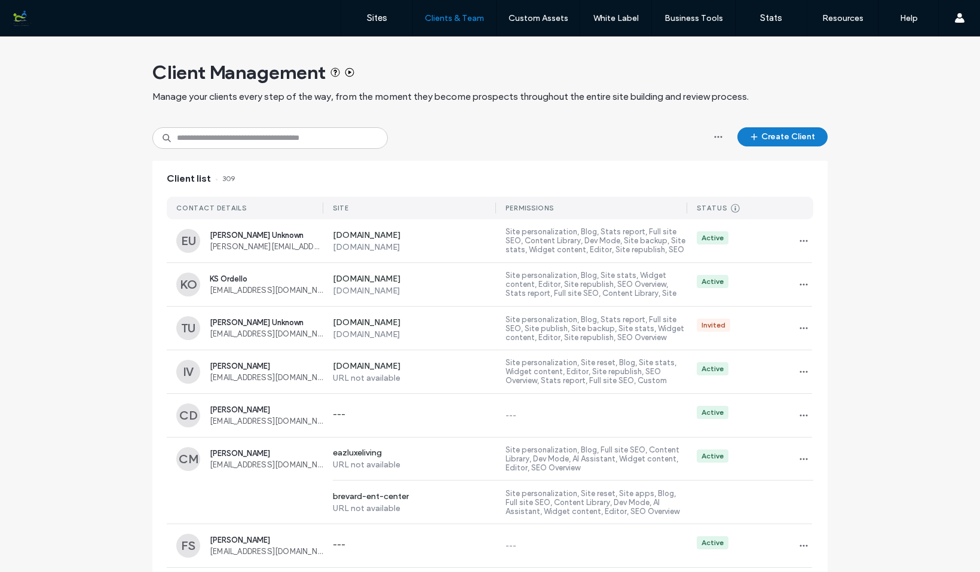
click at [789, 137] on button "Create Client" at bounding box center [783, 136] width 90 height 19
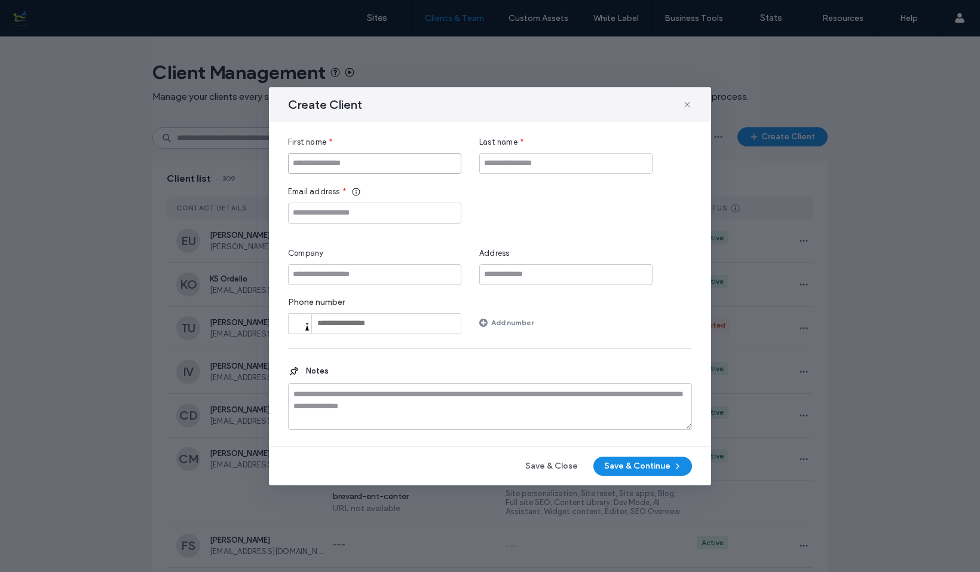
click at [429, 164] on input "First name" at bounding box center [374, 163] width 173 height 21
type input "****"
type input "********"
paste input "**********"
type input "**********"
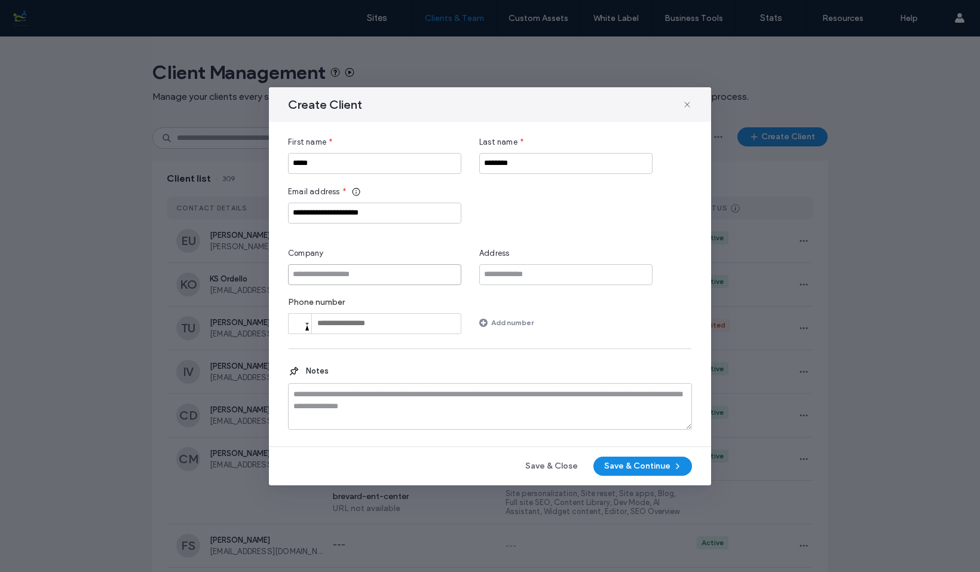
click at [441, 274] on input "Company" at bounding box center [374, 274] width 173 height 21
type input "**********"
click at [452, 441] on div "**********" at bounding box center [490, 284] width 442 height 325
click at [661, 469] on button "Save & Continue" at bounding box center [643, 466] width 99 height 19
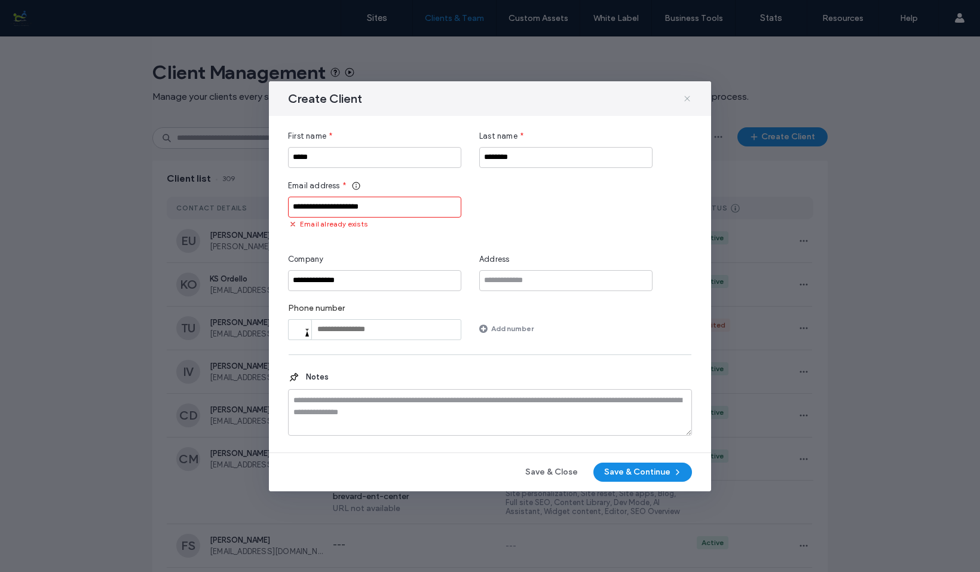
click at [687, 97] on icon at bounding box center [688, 99] width 10 height 10
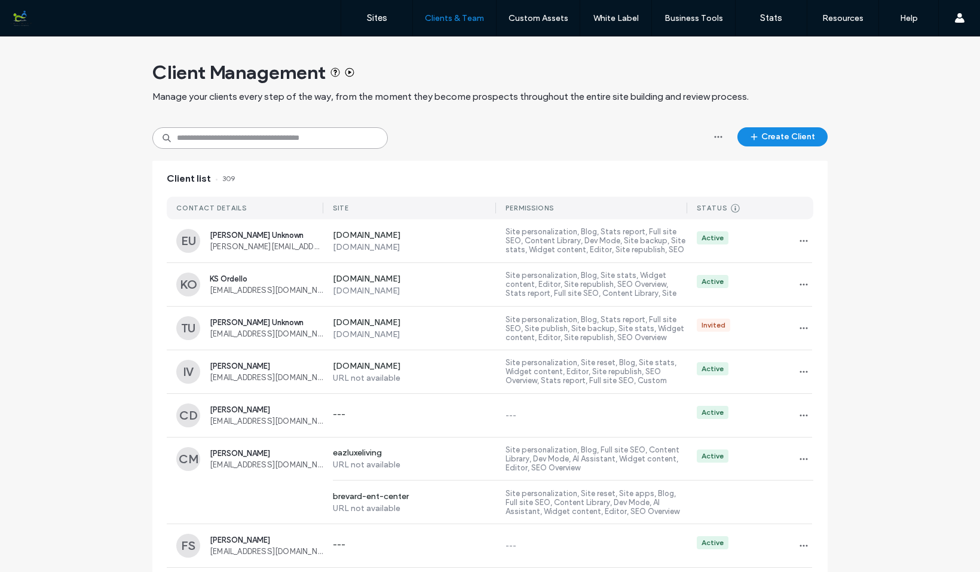
click at [307, 138] on input at bounding box center [269, 138] width 235 height 22
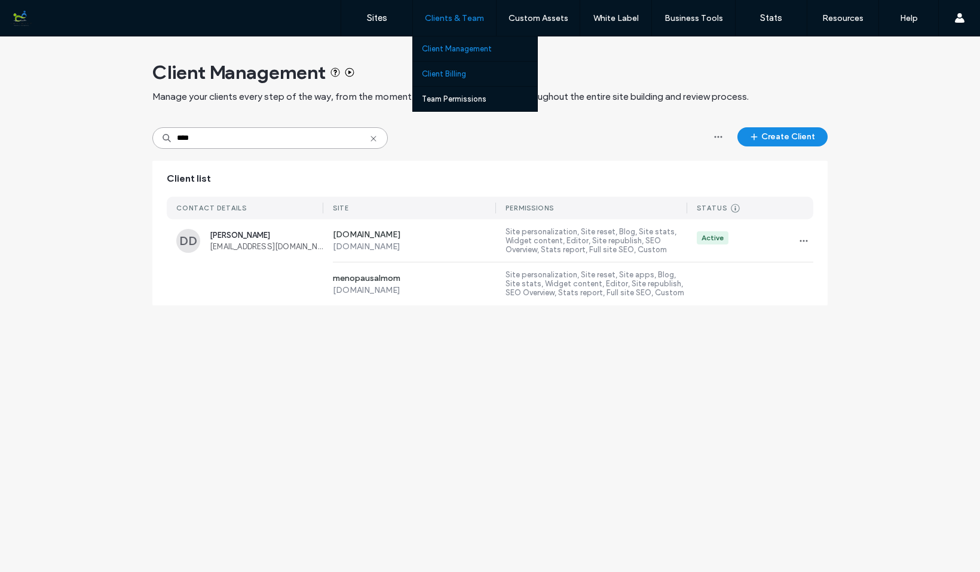
type input "****"
click at [454, 72] on label "Client Billing" at bounding box center [444, 73] width 44 height 9
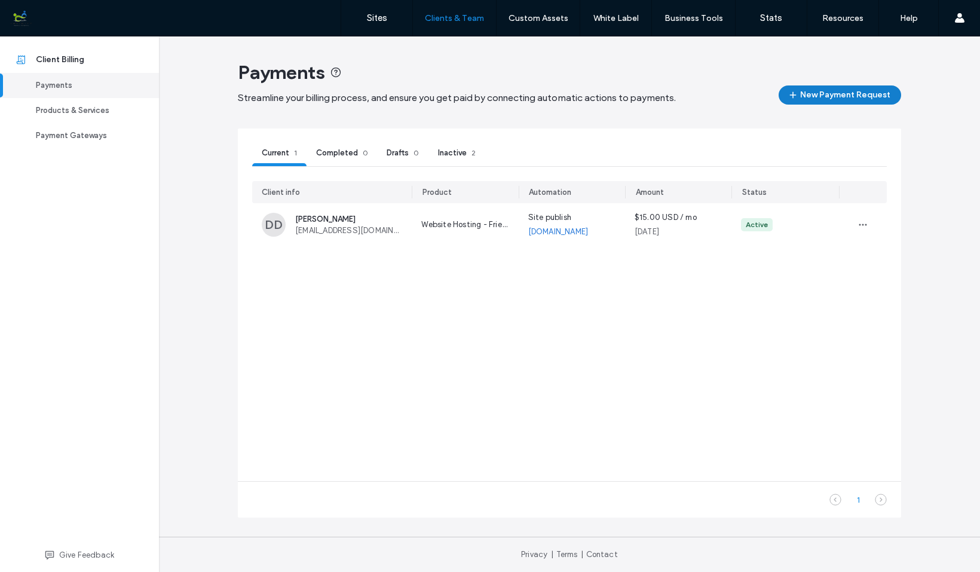
click at [845, 91] on button "New Payment Request" at bounding box center [840, 94] width 123 height 19
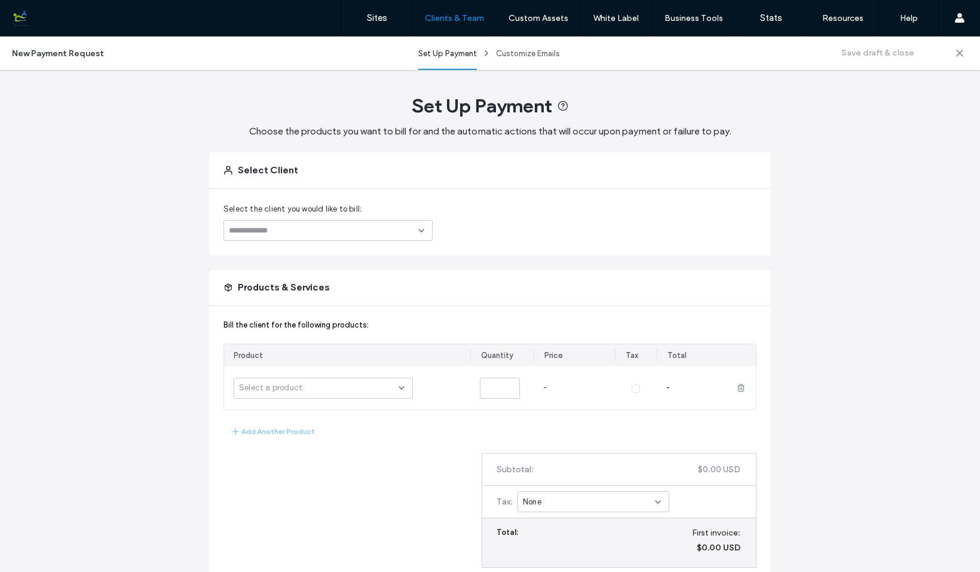
click at [419, 230] on use at bounding box center [421, 231] width 5 height 2
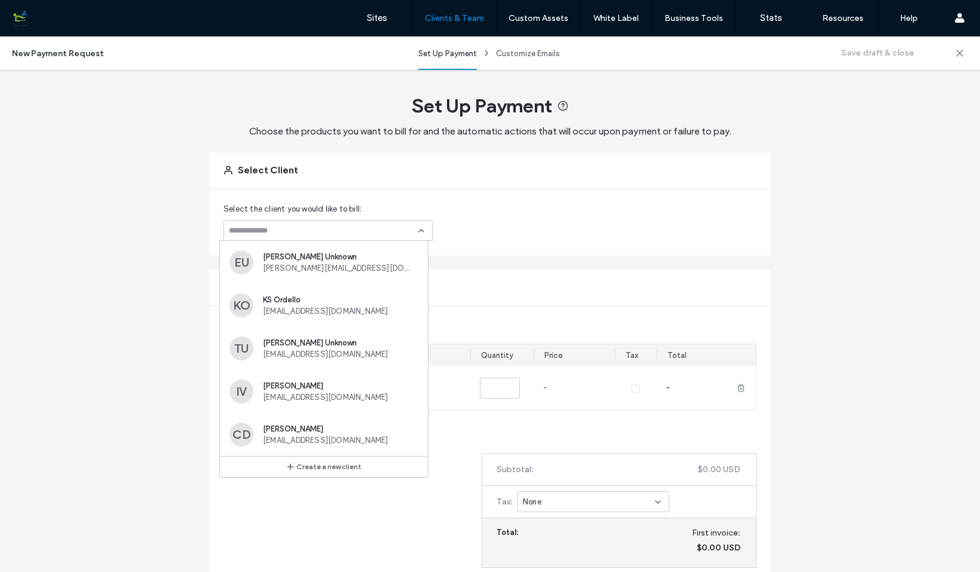
click at [400, 228] on input at bounding box center [323, 231] width 189 height 10
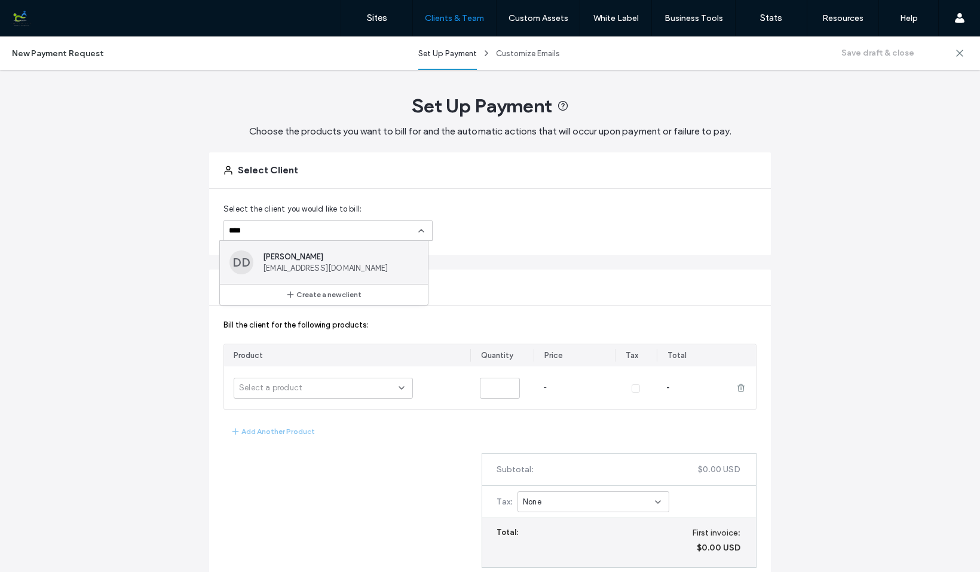
type input "****"
click at [335, 265] on span "Dinademarest@gmail.com" at bounding box center [338, 268] width 151 height 9
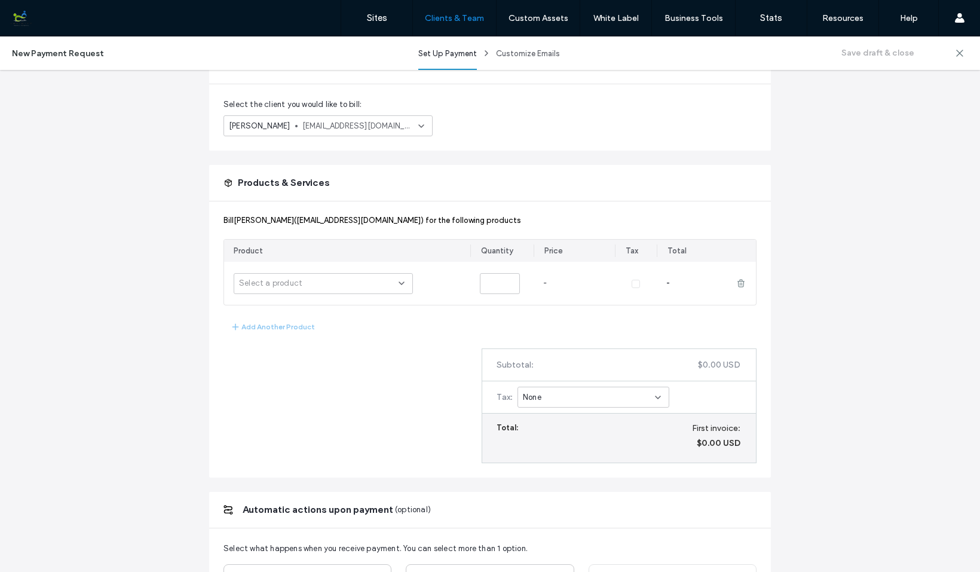
scroll to position [60, 0]
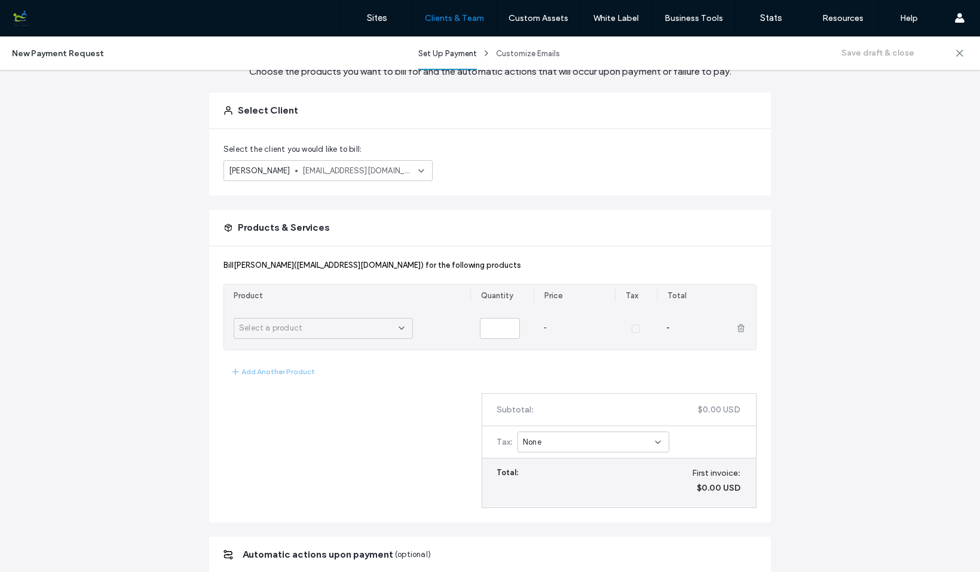
click at [397, 328] on icon at bounding box center [402, 328] width 10 height 10
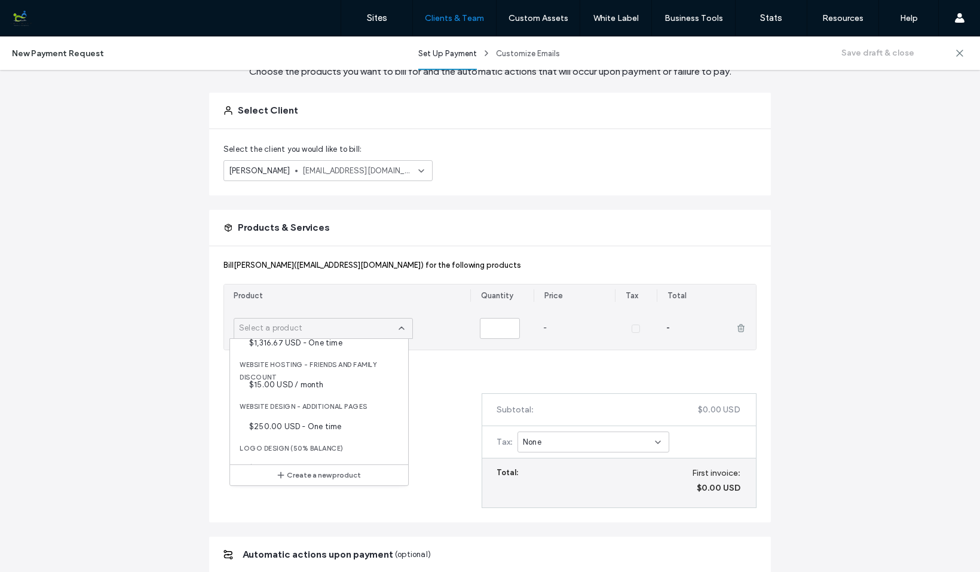
scroll to position [279, 0]
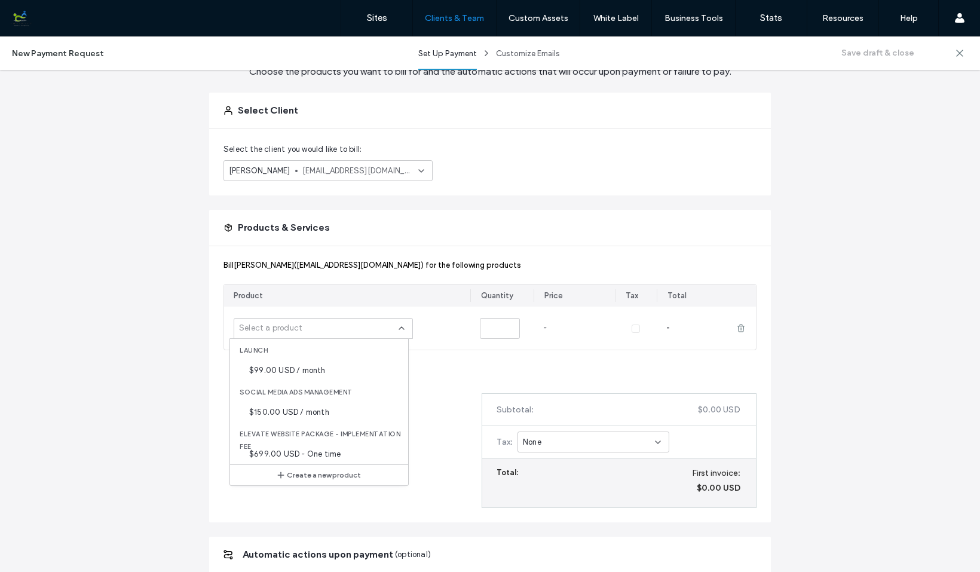
click at [439, 390] on div "Bill Demarest Dina (Dinademarest@gmail.com) for the following products Product …" at bounding box center [490, 384] width 562 height 276
